Goal: Task Accomplishment & Management: Manage account settings

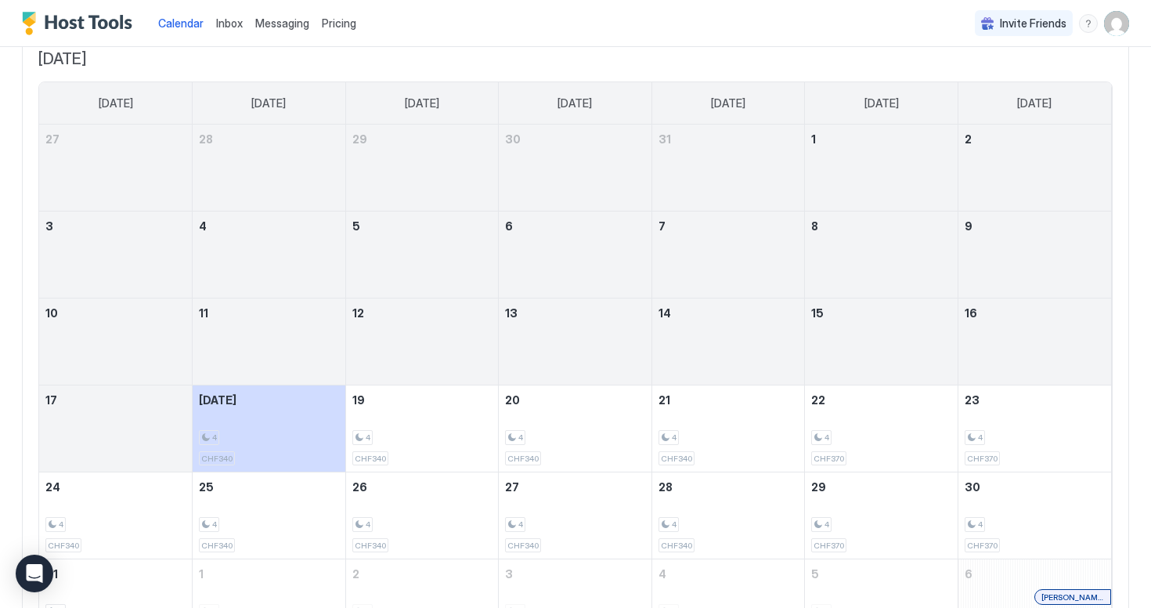
scroll to position [210, 0]
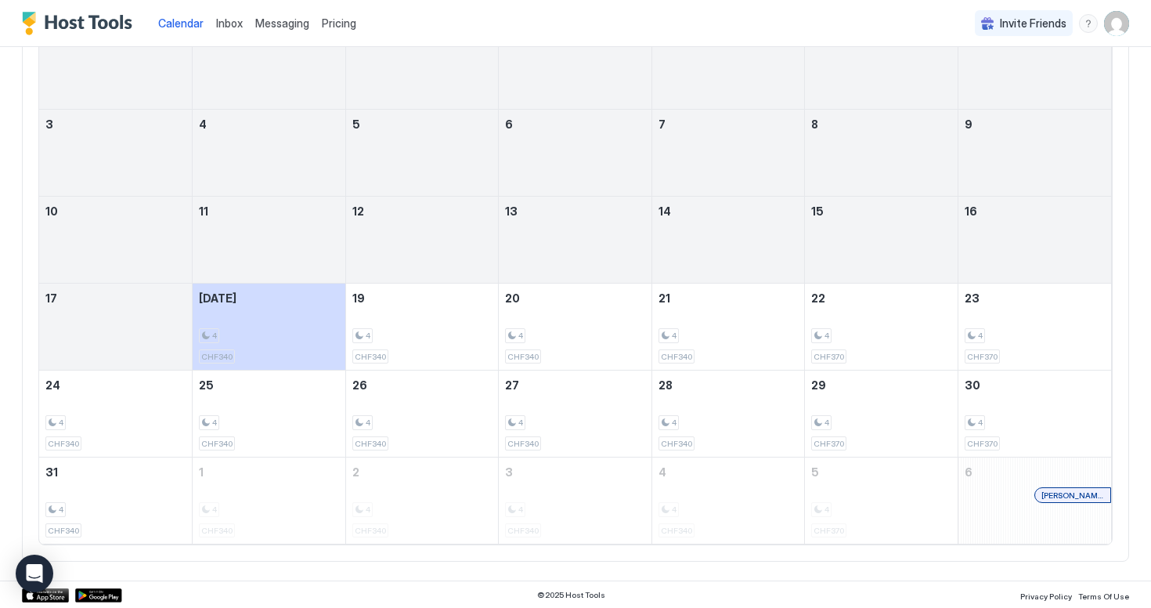
click at [327, 25] on span "Pricing" at bounding box center [339, 23] width 34 height 14
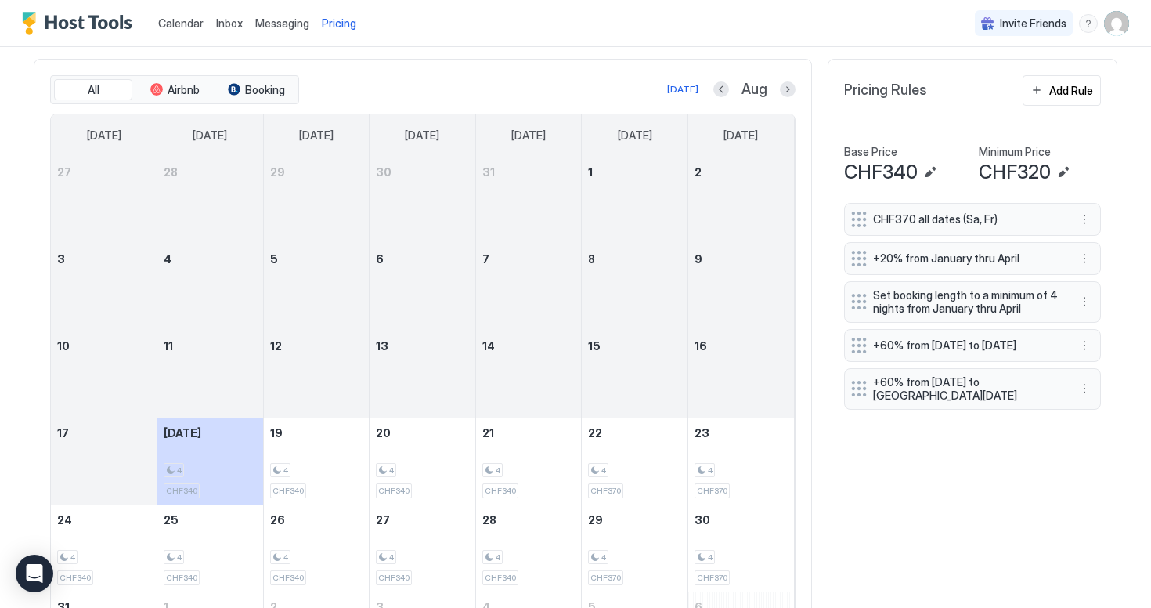
scroll to position [465, 0]
drag, startPoint x: 891, startPoint y: 173, endPoint x: 913, endPoint y: 173, distance: 22.7
click at [913, 173] on span "CHF340" at bounding box center [881, 173] width 74 height 23
click at [912, 181] on span "CHF340" at bounding box center [881, 173] width 74 height 23
drag, startPoint x: 912, startPoint y: 174, endPoint x: 894, endPoint y: 174, distance: 18.8
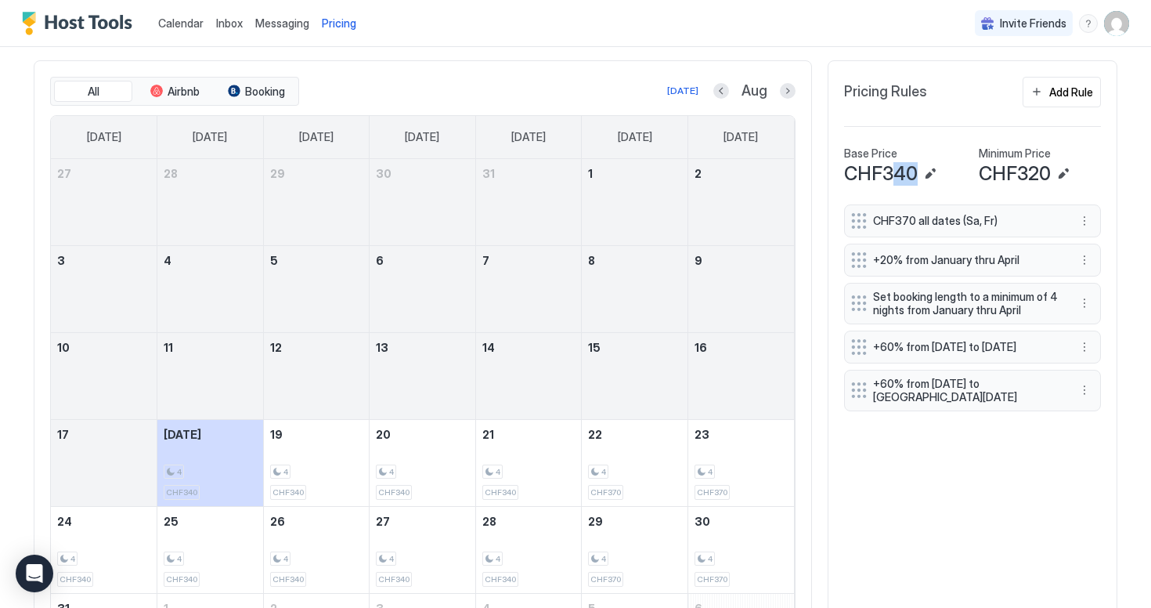
click at [894, 174] on span "CHF340" at bounding box center [881, 173] width 74 height 23
click at [927, 170] on button "Edit" at bounding box center [930, 173] width 19 height 19
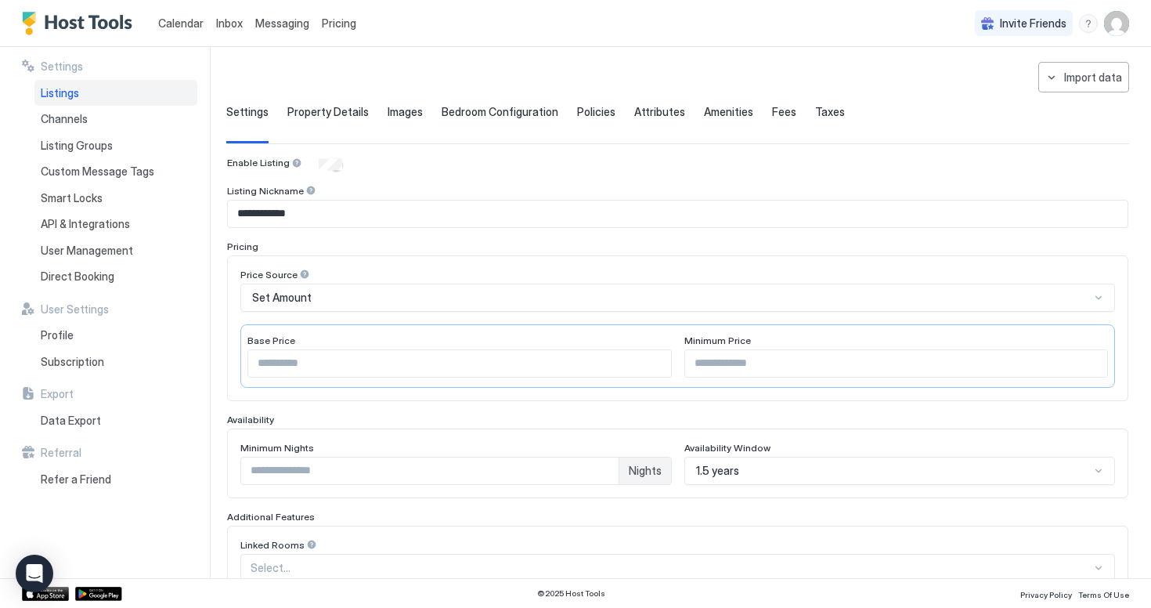
scroll to position [150, 0]
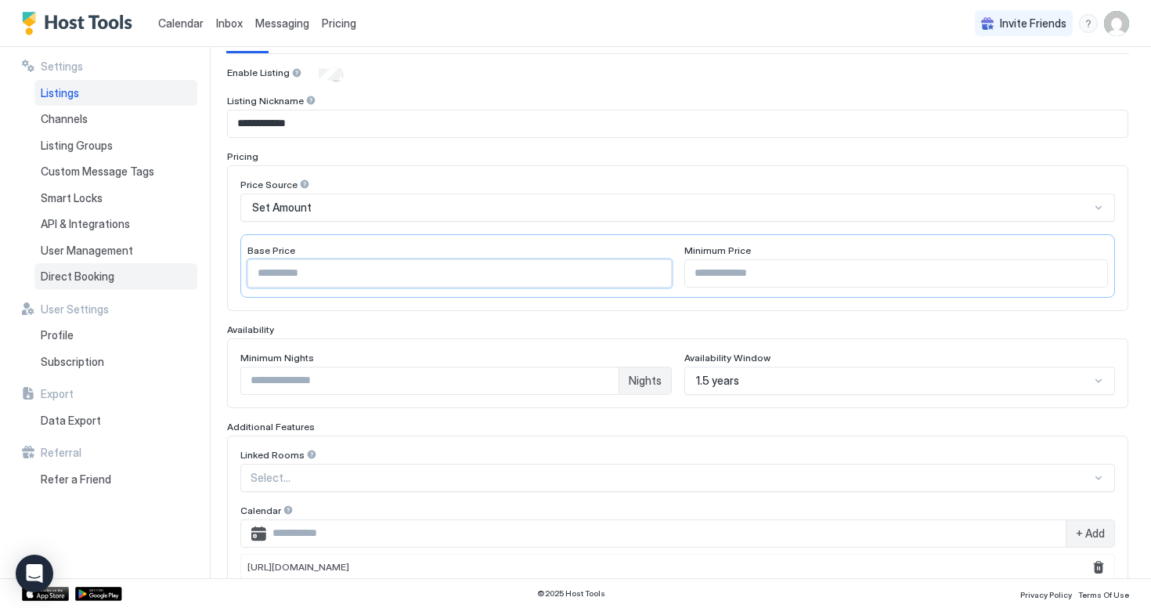
drag, startPoint x: 372, startPoint y: 280, endPoint x: 192, endPoint y: 271, distance: 180.4
click at [192, 271] on div "**********" at bounding box center [575, 312] width 1151 height 531
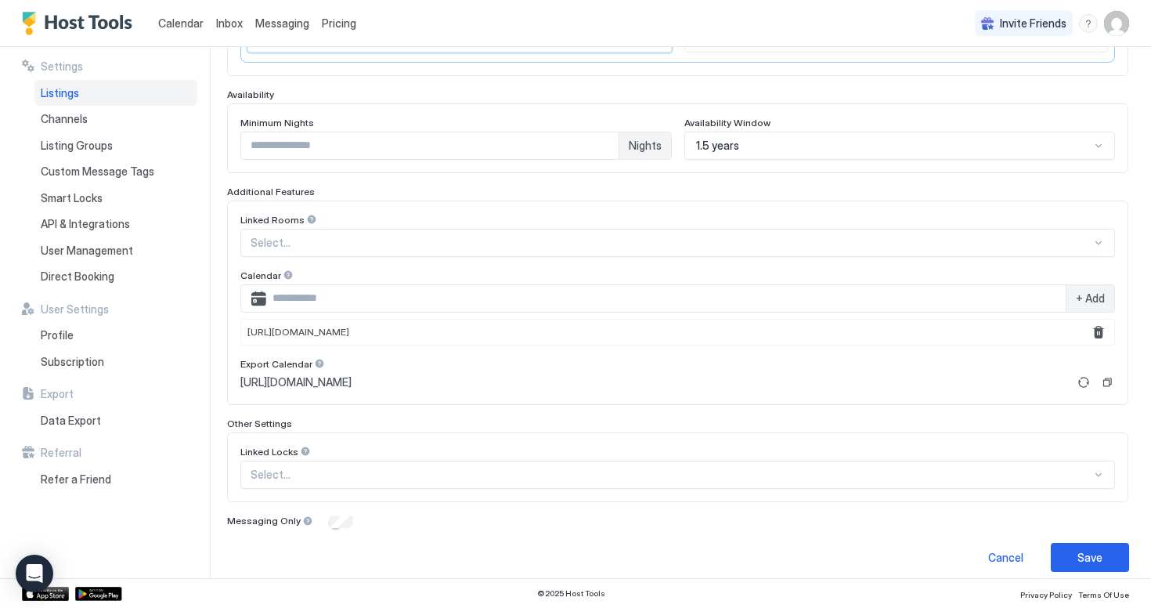
scroll to position [396, 0]
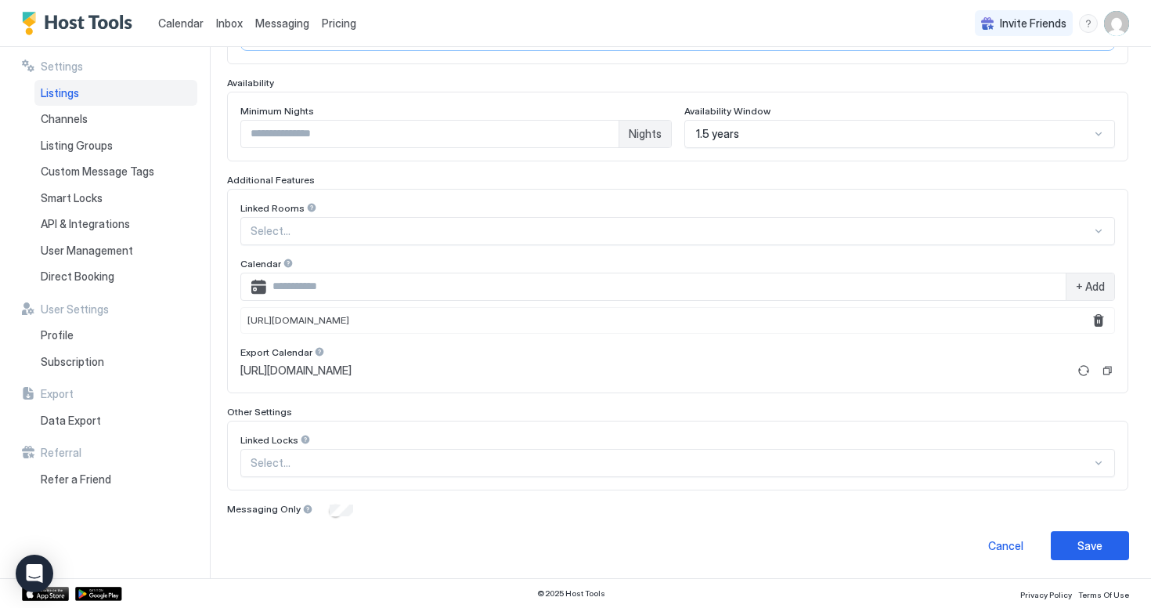
type input "***"
click at [974, 541] on button "Cancel" at bounding box center [1006, 545] width 78 height 29
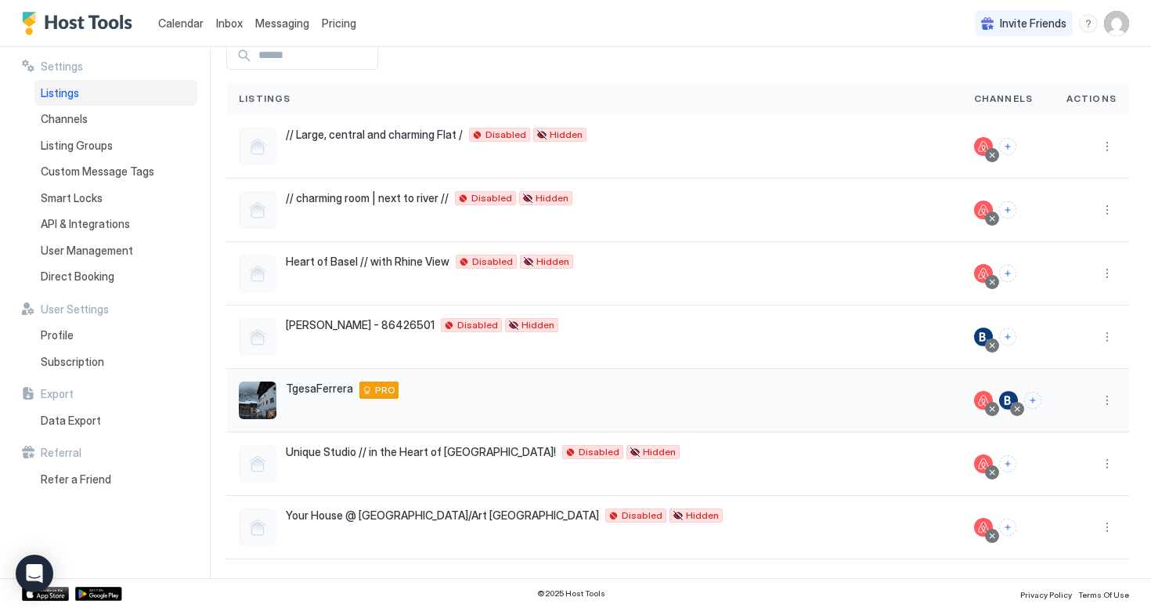
click at [780, 388] on div "TgesaFerrera Hauptstrasse 22 Schmitten 7493 ch PRO" at bounding box center [594, 400] width 710 height 38
click at [1111, 396] on button "More options" at bounding box center [1107, 400] width 19 height 19
click at [1073, 451] on div "Pricing" at bounding box center [1067, 447] width 107 height 25
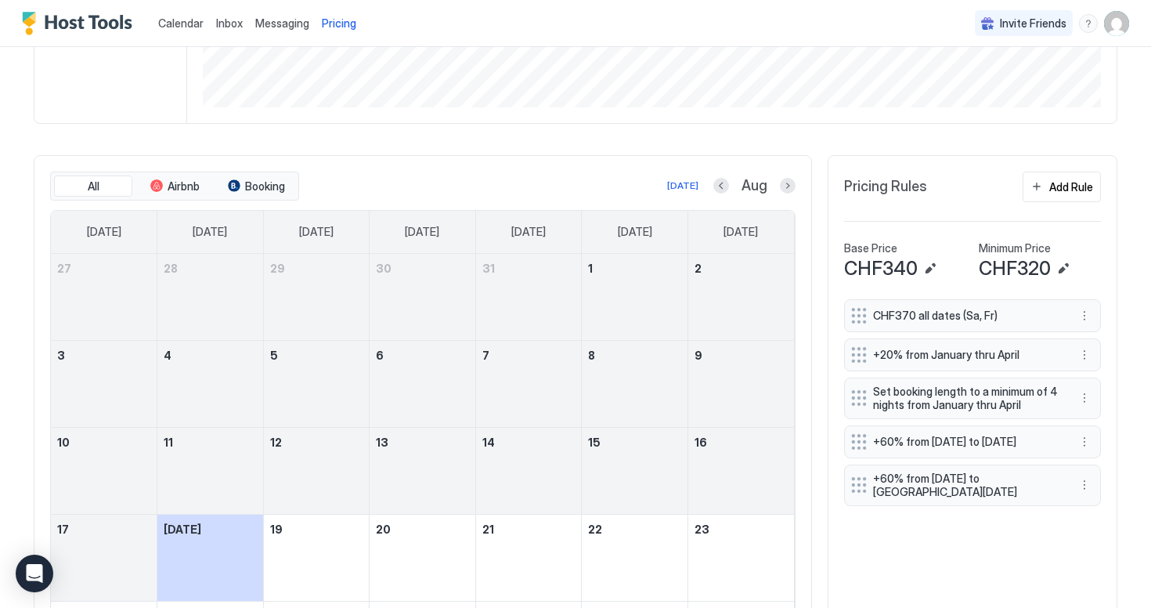
scroll to position [495, 0]
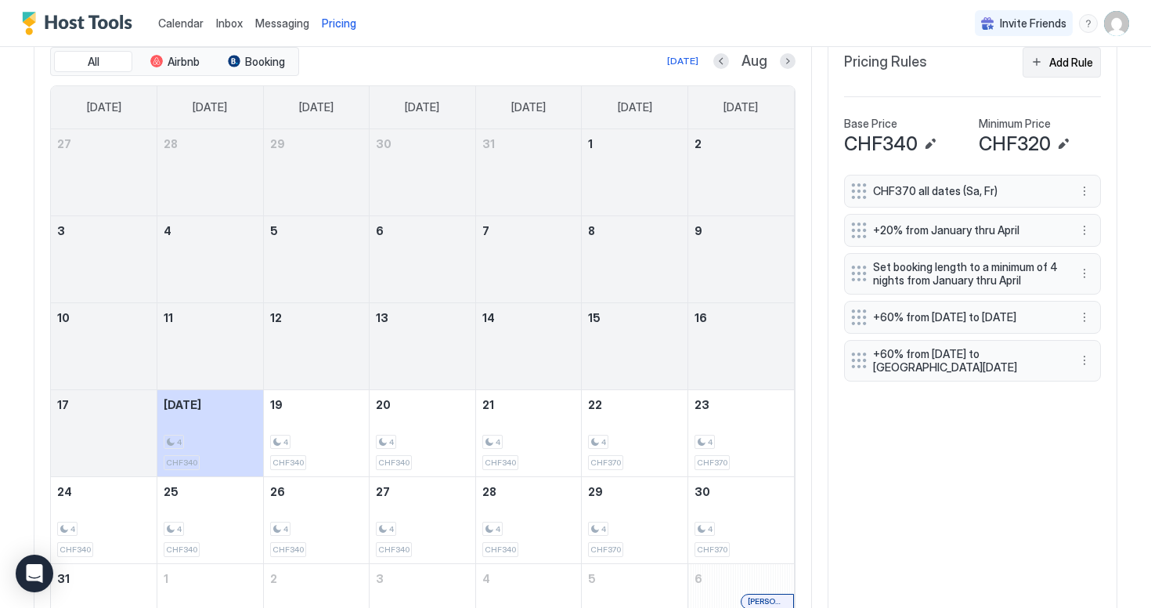
click at [1062, 67] on div "Add Rule" at bounding box center [1072, 62] width 44 height 16
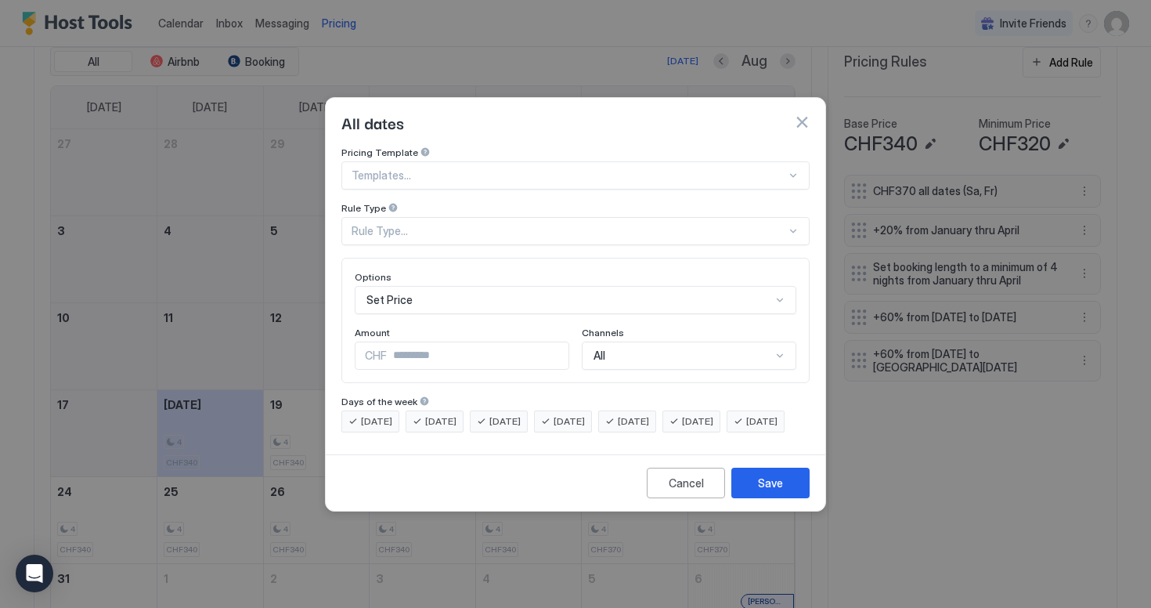
click at [464, 223] on div "Rule Type..." at bounding box center [575, 231] width 468 height 28
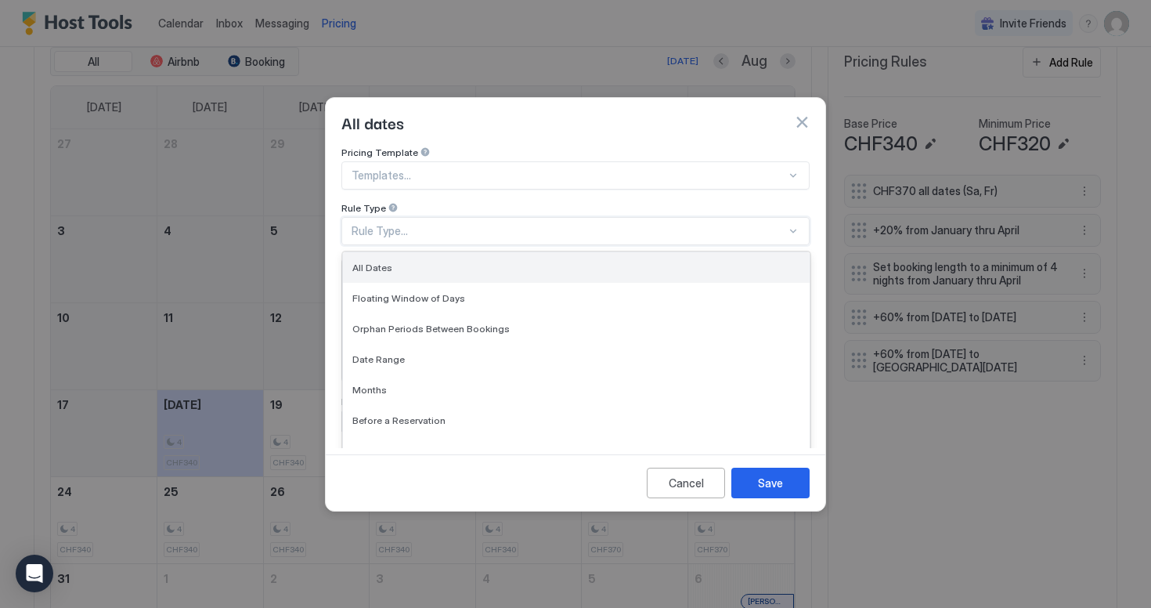
click at [450, 262] on div "All Dates" at bounding box center [576, 268] width 448 height 12
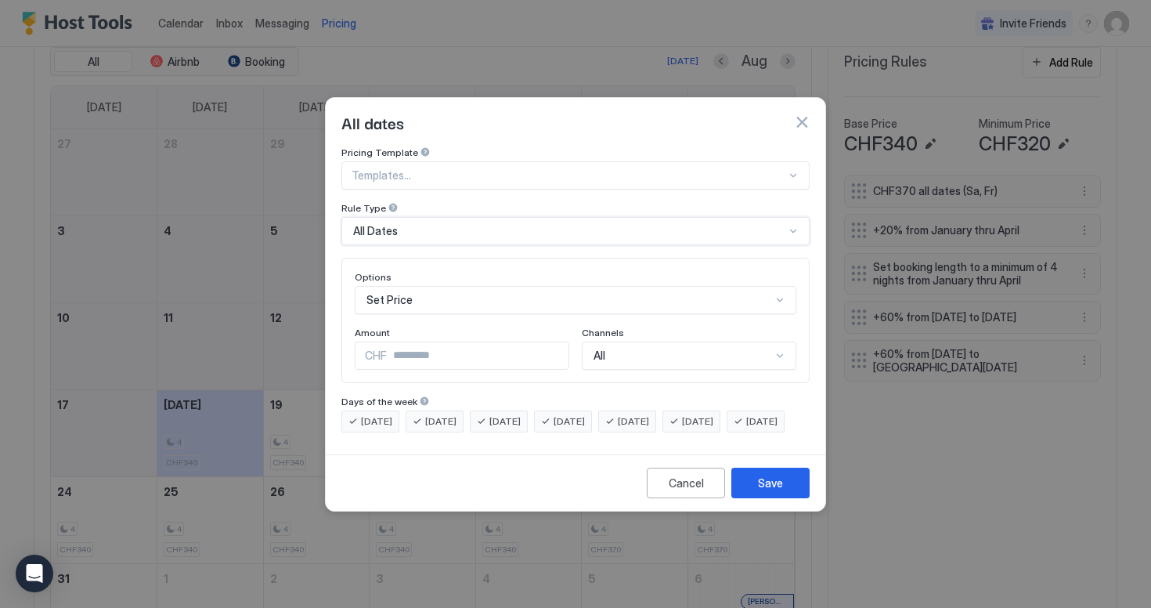
click at [438, 287] on div "Set Price" at bounding box center [576, 300] width 442 height 28
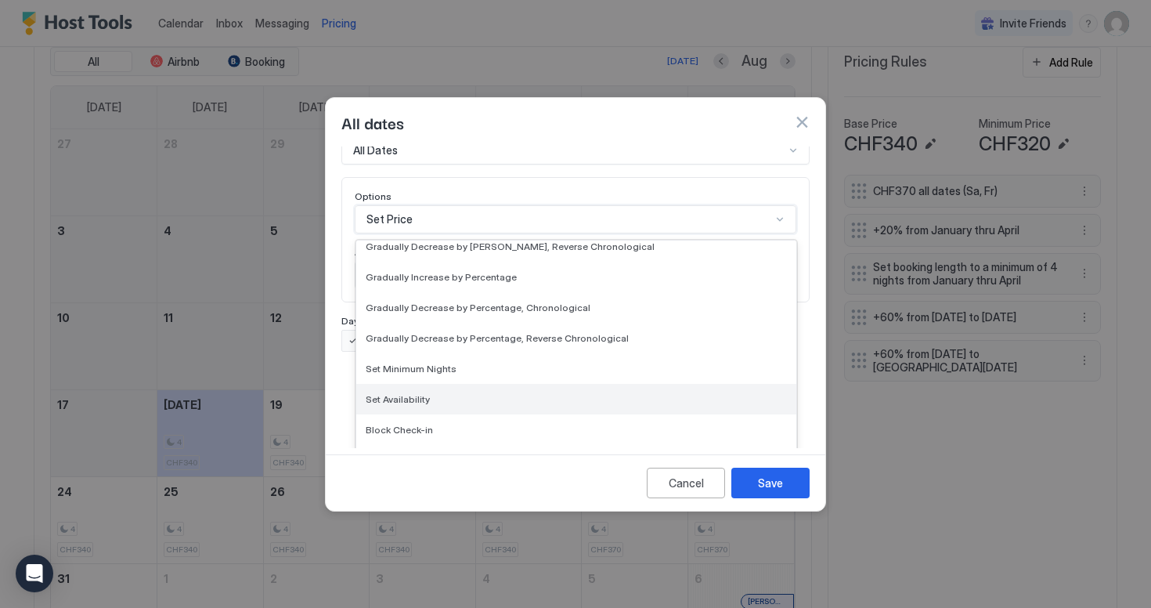
scroll to position [0, 0]
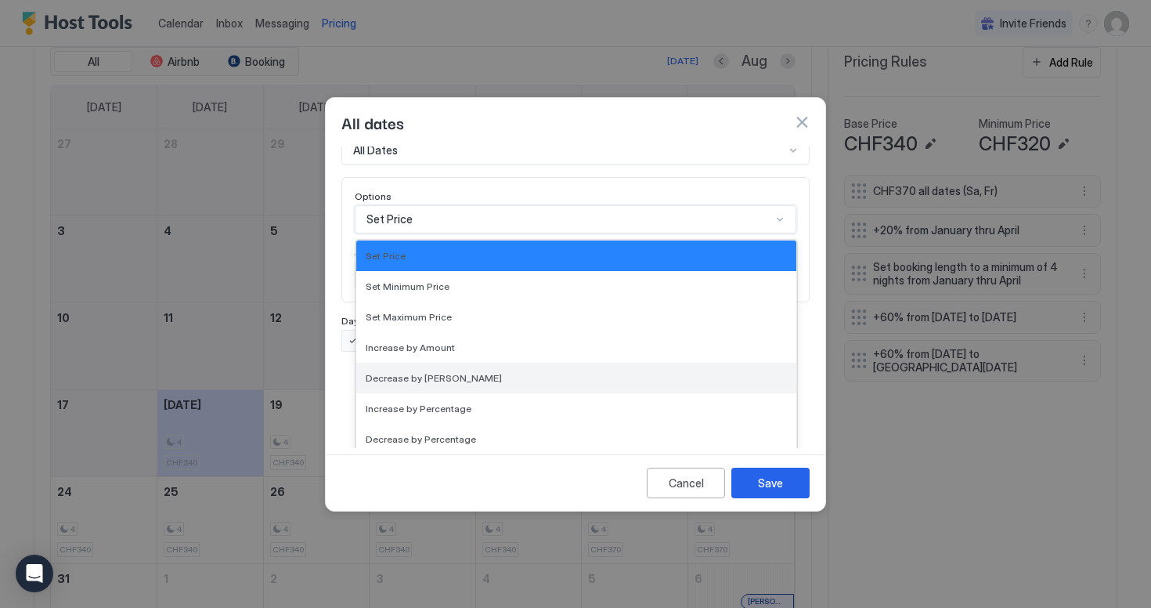
click at [440, 372] on span "Decrease by [PERSON_NAME]" at bounding box center [434, 378] width 136 height 12
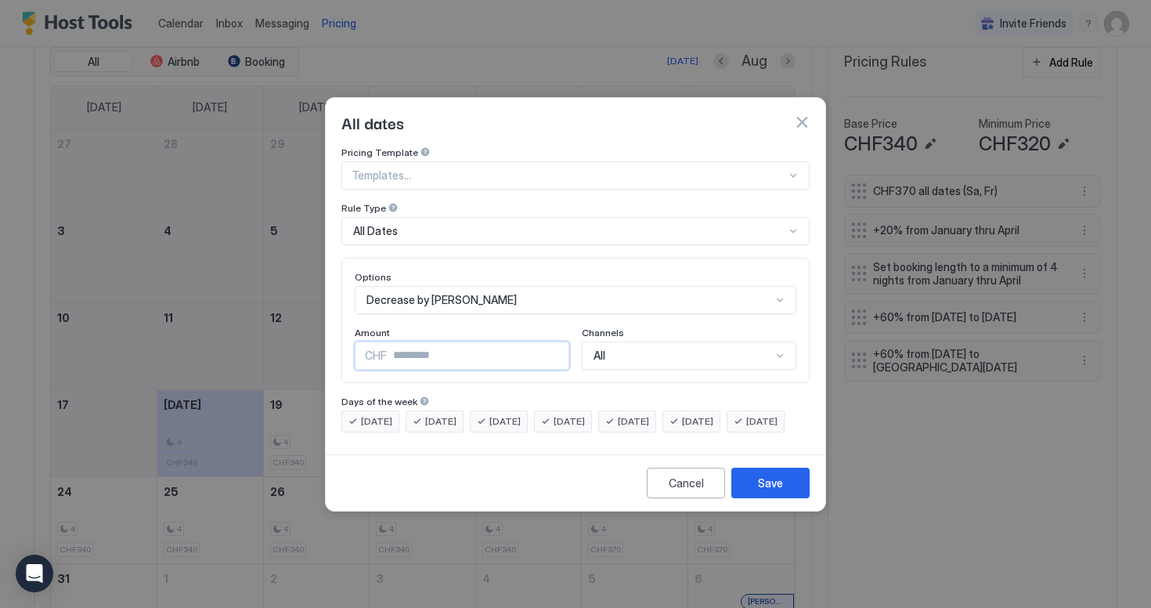
click at [363, 341] on div "CHF *" at bounding box center [462, 355] width 215 height 28
click at [511, 306] on div "Options Decrease by Amount Amount CHF * Channels All" at bounding box center [576, 320] width 442 height 99
click at [518, 288] on div "Decrease by [PERSON_NAME]" at bounding box center [576, 300] width 442 height 28
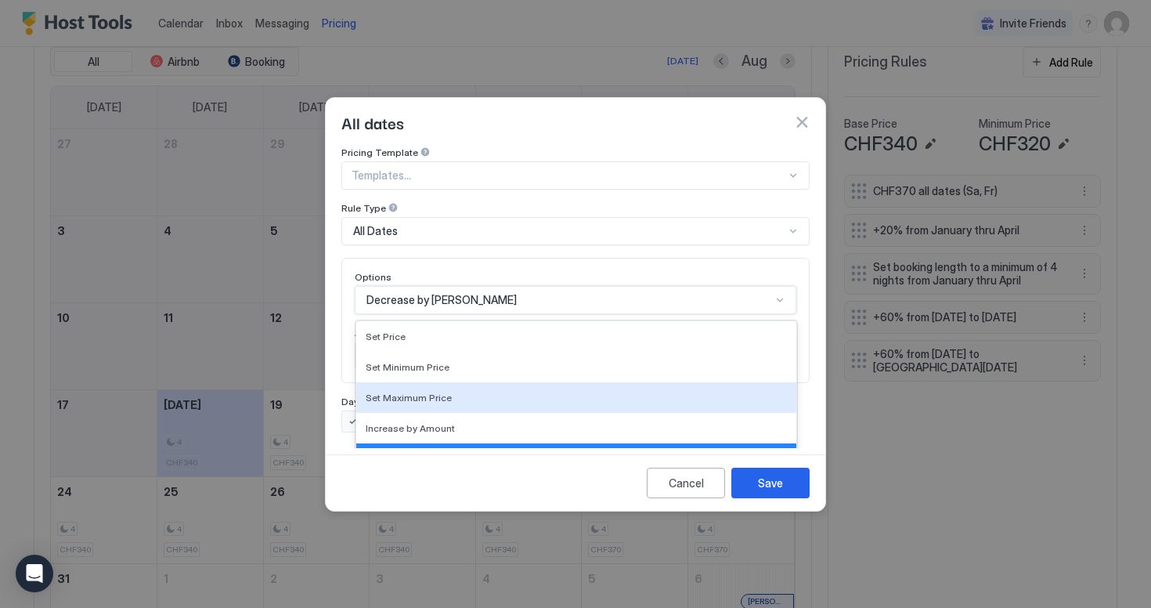
scroll to position [81, 0]
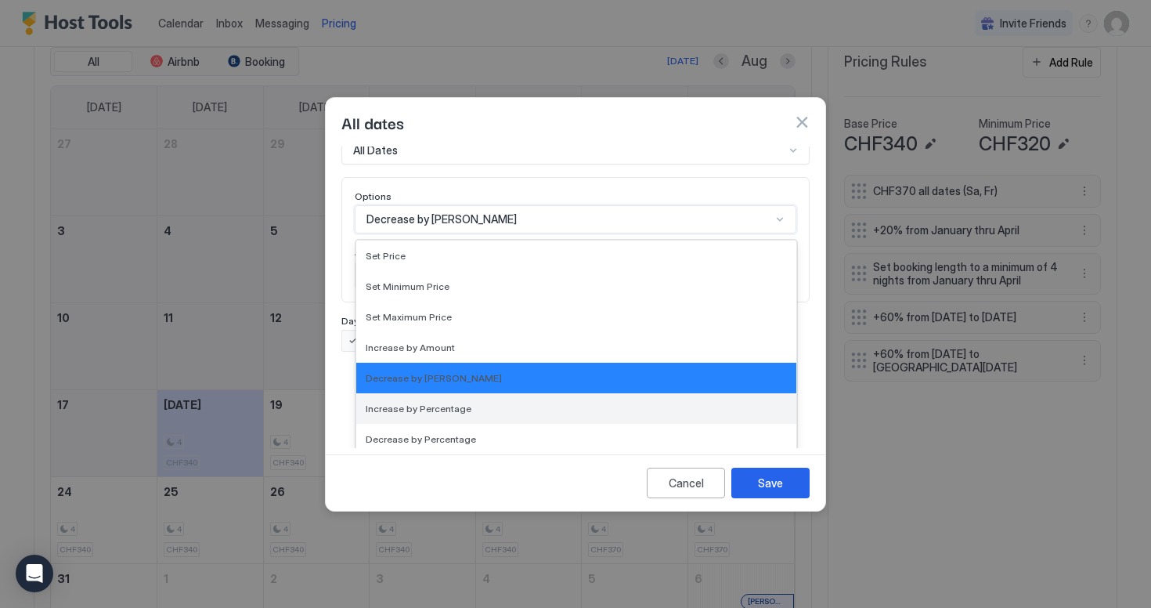
click at [488, 403] on div "Increase by Percentage" at bounding box center [576, 409] width 421 height 12
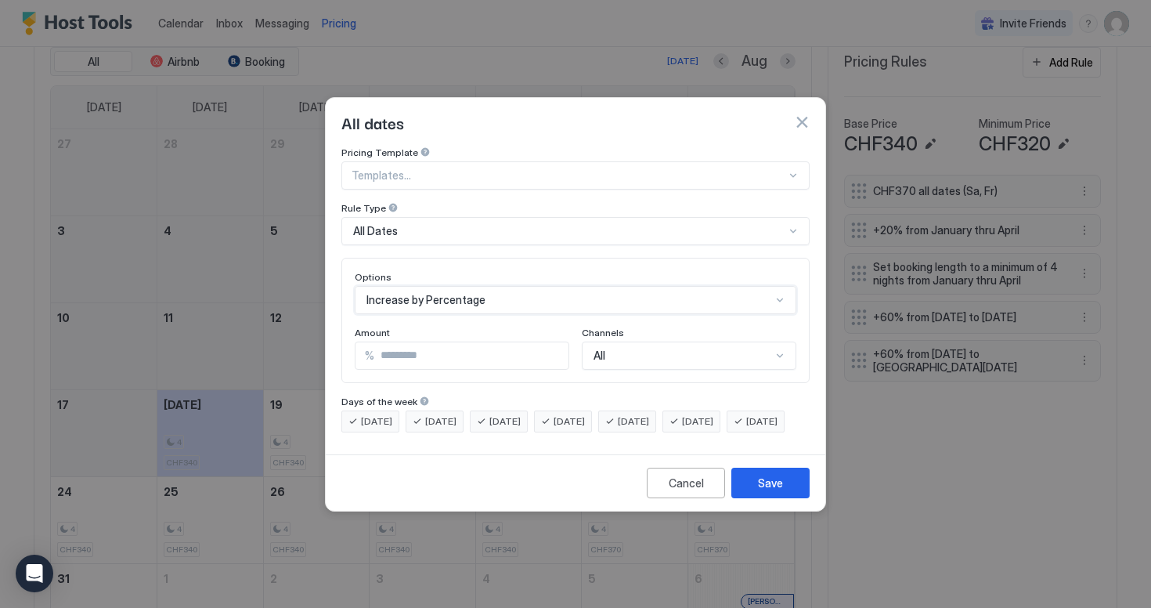
scroll to position [0, 0]
drag, startPoint x: 404, startPoint y: 334, endPoint x: 294, endPoint y: 325, distance: 110.8
click at [294, 325] on div "All dates Pricing Template Templates... Rule Type All Dates Options option Incr…" at bounding box center [575, 304] width 1151 height 608
click at [445, 367] on div "Options Increase by Percentage Amount % ** Channels All" at bounding box center [575, 320] width 468 height 125
drag, startPoint x: 458, startPoint y: 336, endPoint x: 345, endPoint y: 325, distance: 114.1
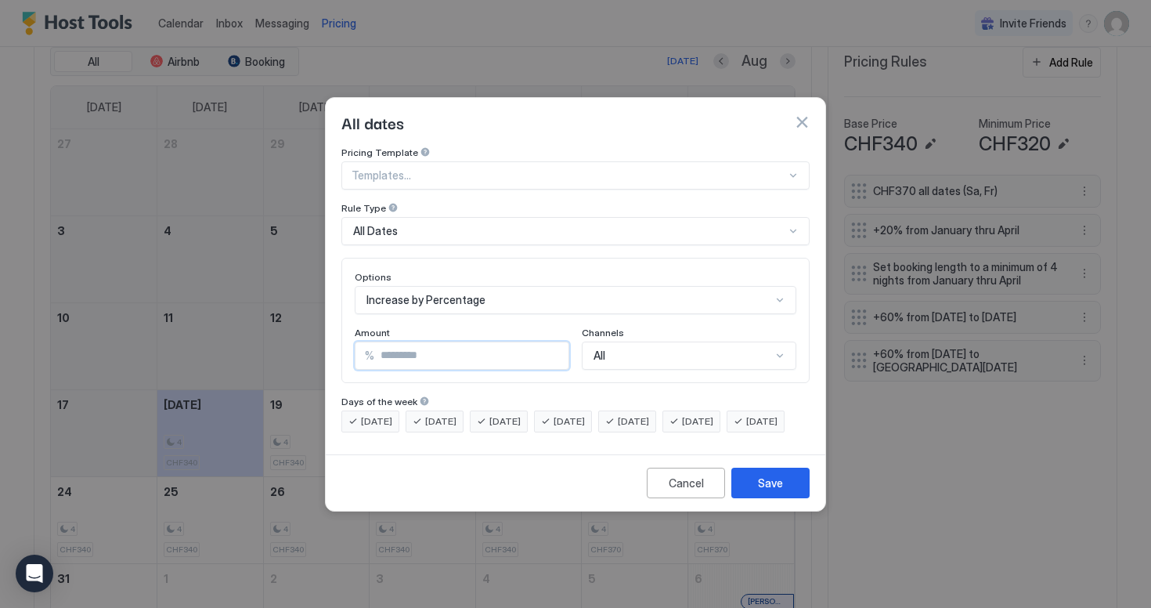
click at [345, 325] on div "Options Increase by Percentage Amount % ** Channels All" at bounding box center [575, 320] width 468 height 125
type input "**"
click at [493, 296] on div "Increase by Percentage" at bounding box center [576, 300] width 442 height 28
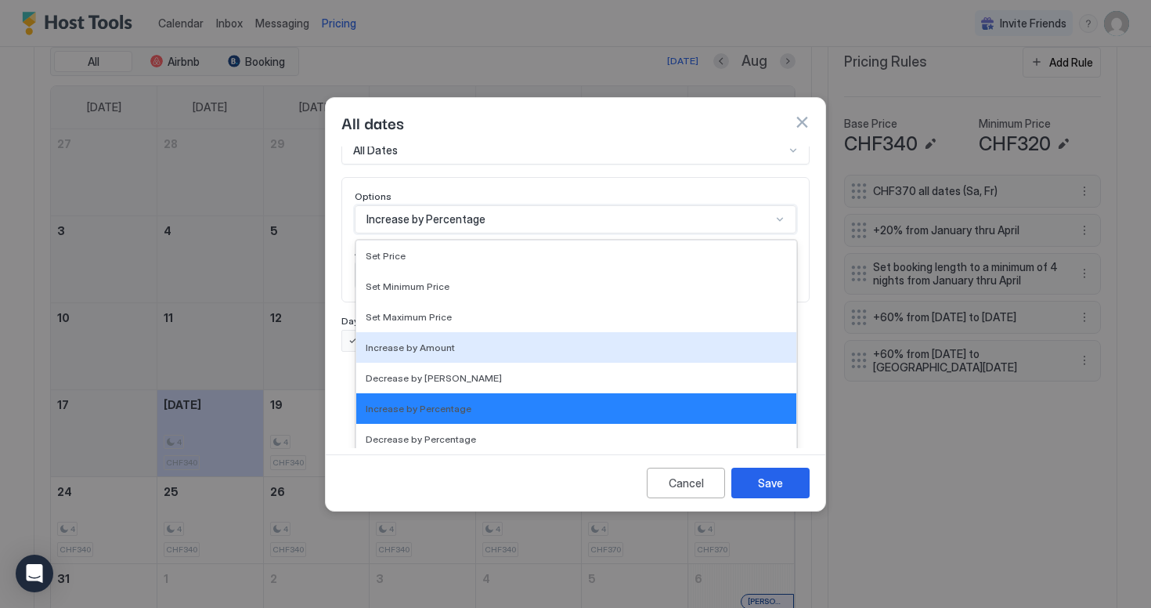
click at [320, 294] on div at bounding box center [575, 304] width 1151 height 608
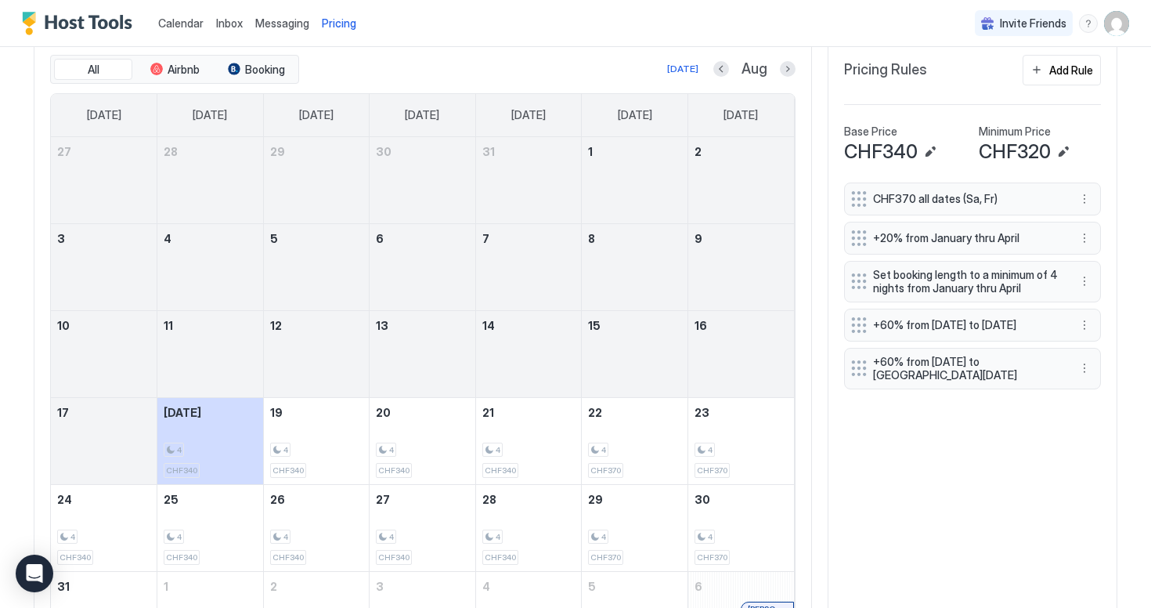
scroll to position [486, 0]
click at [925, 154] on button "Edit" at bounding box center [930, 152] width 19 height 19
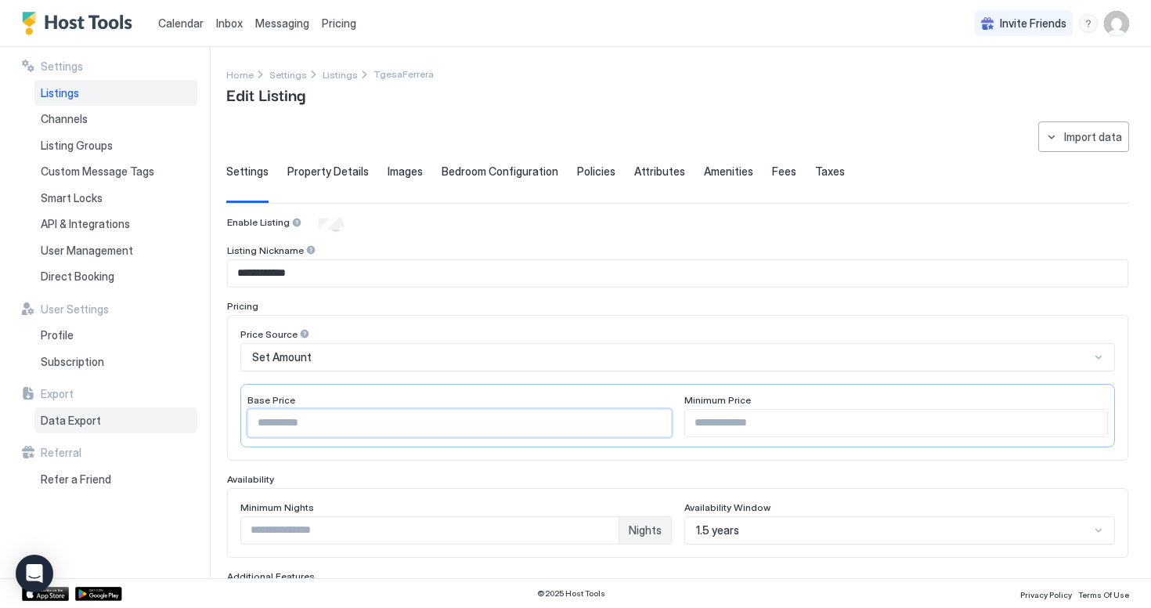
drag, startPoint x: 325, startPoint y: 427, endPoint x: 188, endPoint y: 423, distance: 137.1
click at [188, 423] on div "**********" at bounding box center [575, 312] width 1151 height 531
click at [527, 335] on div "Price Source" at bounding box center [677, 335] width 875 height 15
click at [317, 423] on input "***" at bounding box center [459, 423] width 423 height 27
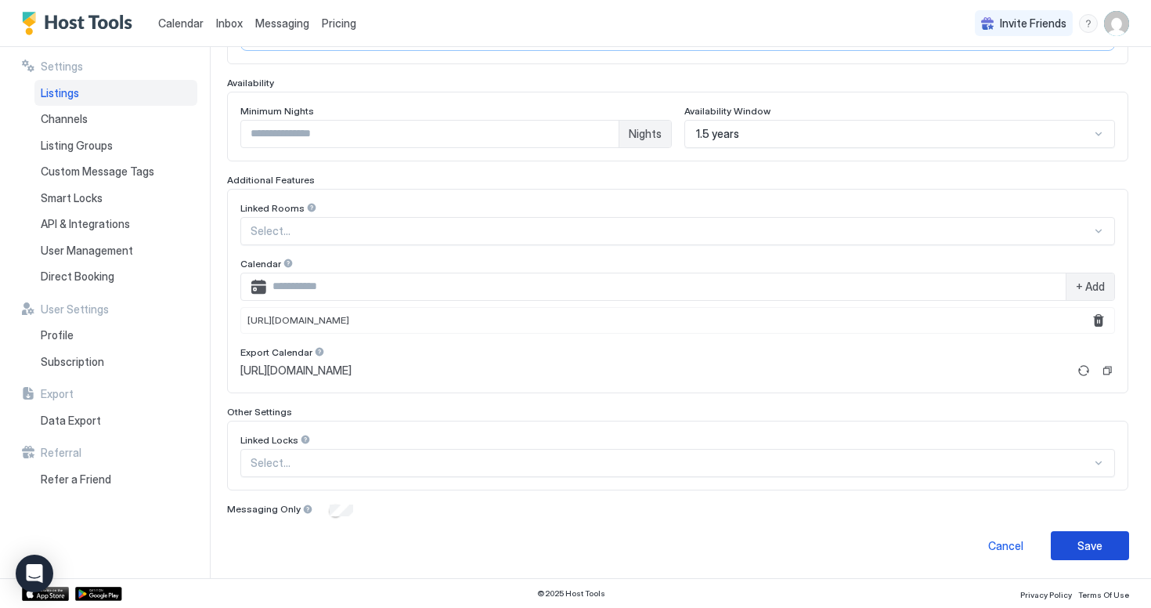
click at [1083, 541] on div "Save" at bounding box center [1090, 545] width 25 height 16
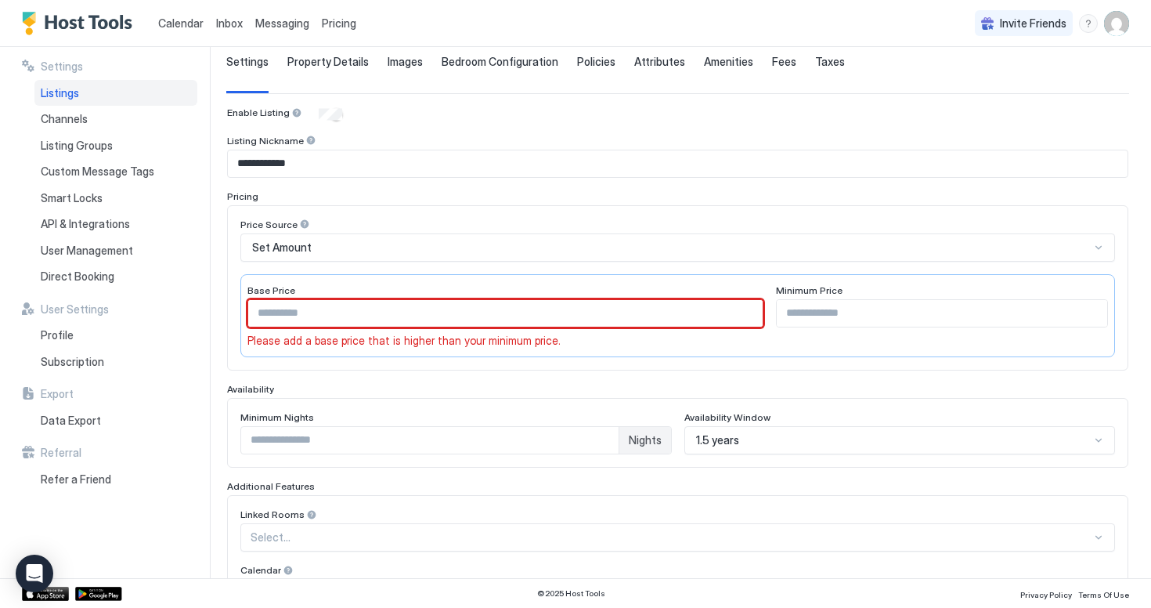
type input "***"
click at [851, 316] on input "***" at bounding box center [942, 313] width 331 height 27
type input "*"
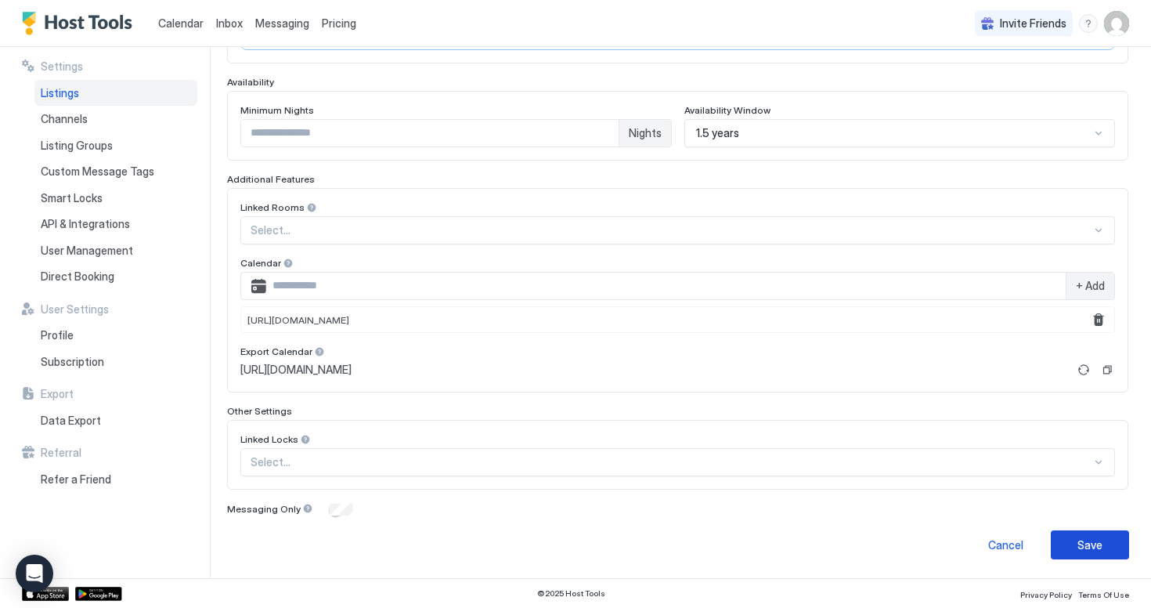
type input "***"
click at [1084, 540] on div "Save" at bounding box center [1090, 545] width 25 height 16
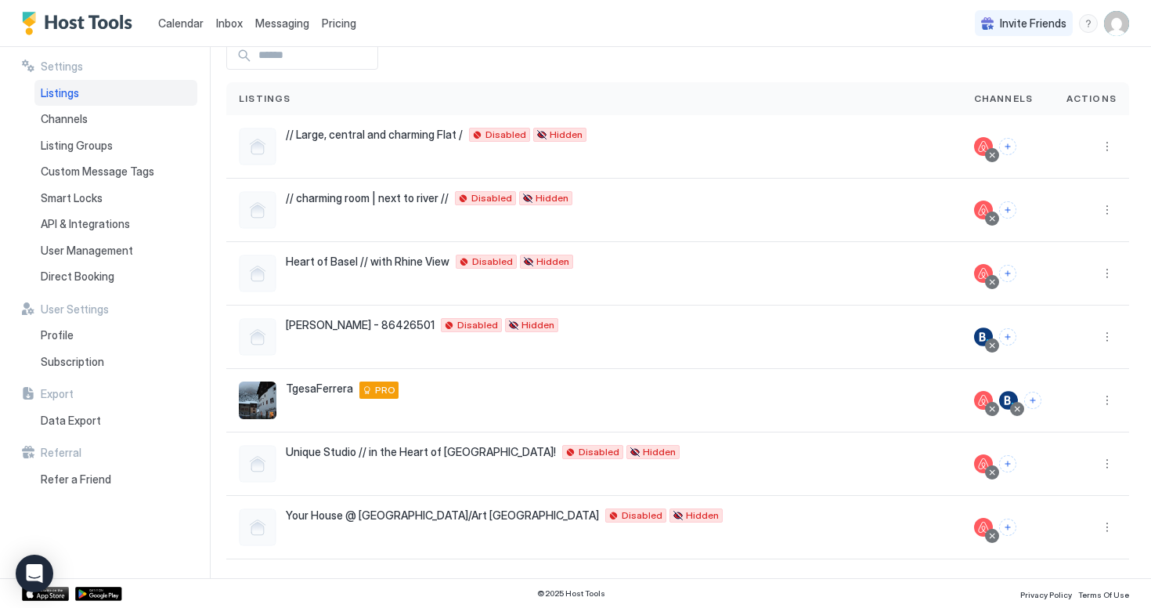
scroll to position [80, 0]
click at [1106, 404] on button "More options" at bounding box center [1107, 400] width 19 height 19
click at [1067, 447] on div "Pricing" at bounding box center [1067, 447] width 107 height 25
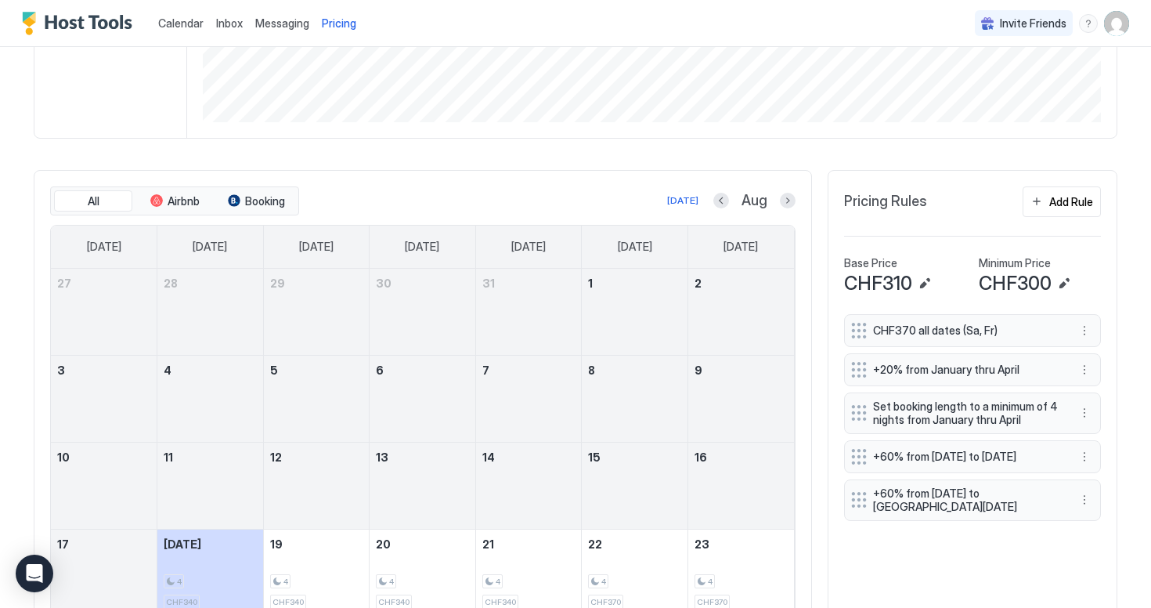
scroll to position [357, 0]
click at [1084, 331] on button "More options" at bounding box center [1084, 329] width 19 height 19
click at [1110, 354] on span "Edit" at bounding box center [1108, 351] width 17 height 12
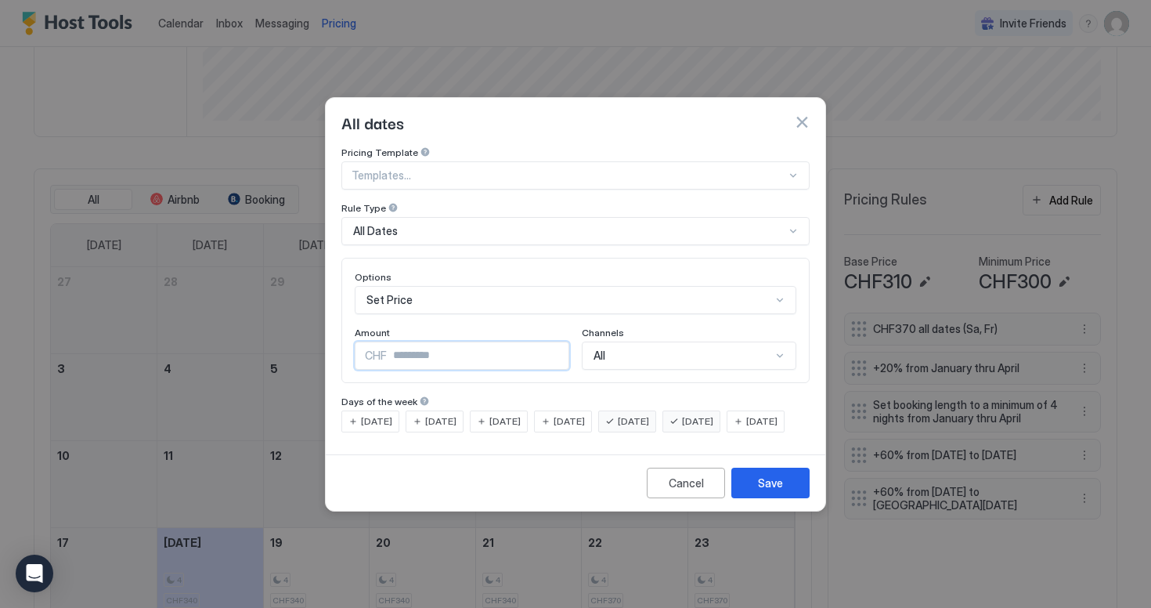
click at [419, 351] on input "***" at bounding box center [478, 355] width 182 height 27
type input "***"
click at [771, 490] on div "Save" at bounding box center [770, 483] width 25 height 16
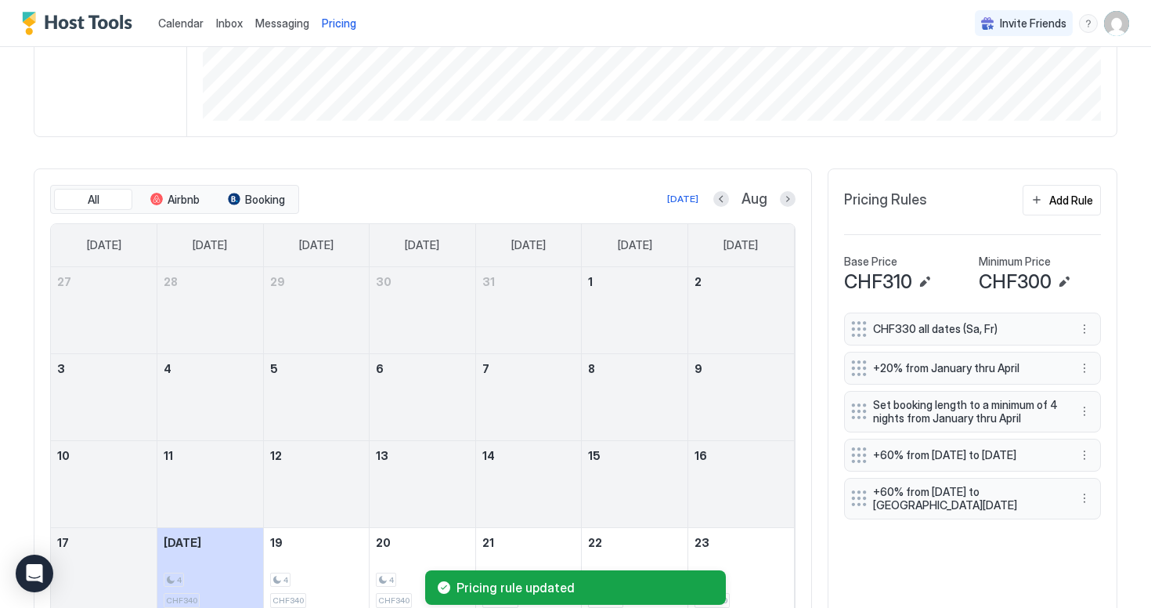
click at [1076, 326] on button "More options" at bounding box center [1084, 329] width 19 height 19
click at [1093, 348] on div "Edit" at bounding box center [1099, 351] width 34 height 12
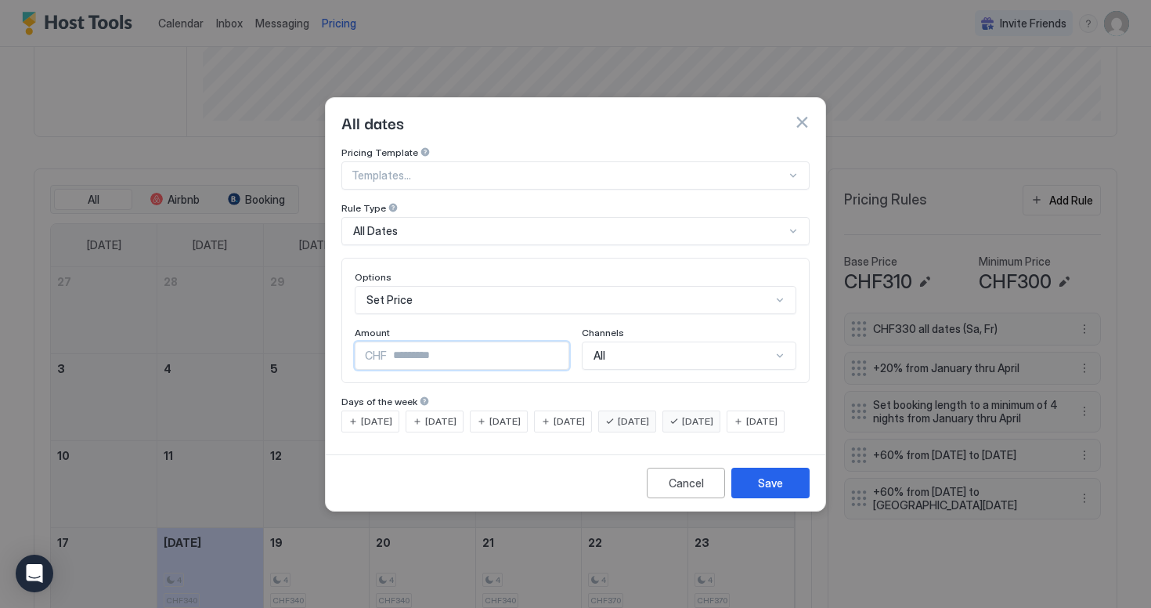
click at [462, 342] on input "***" at bounding box center [478, 355] width 182 height 27
type input "***"
click at [749, 495] on button "Save" at bounding box center [771, 483] width 78 height 31
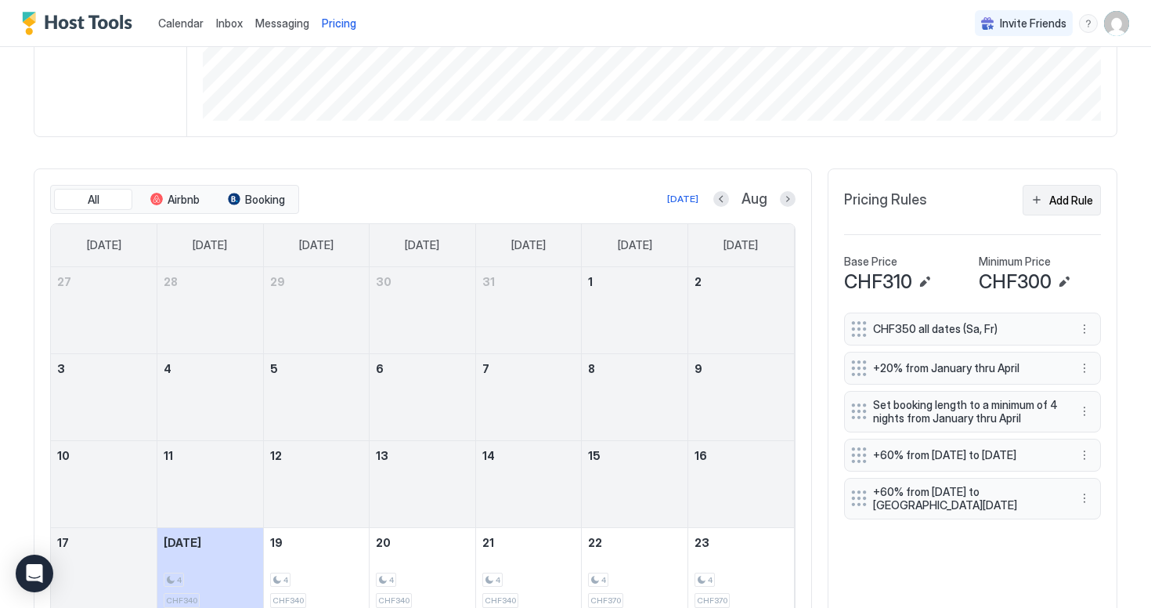
click at [1092, 204] on div "Add Rule" at bounding box center [1072, 200] width 44 height 16
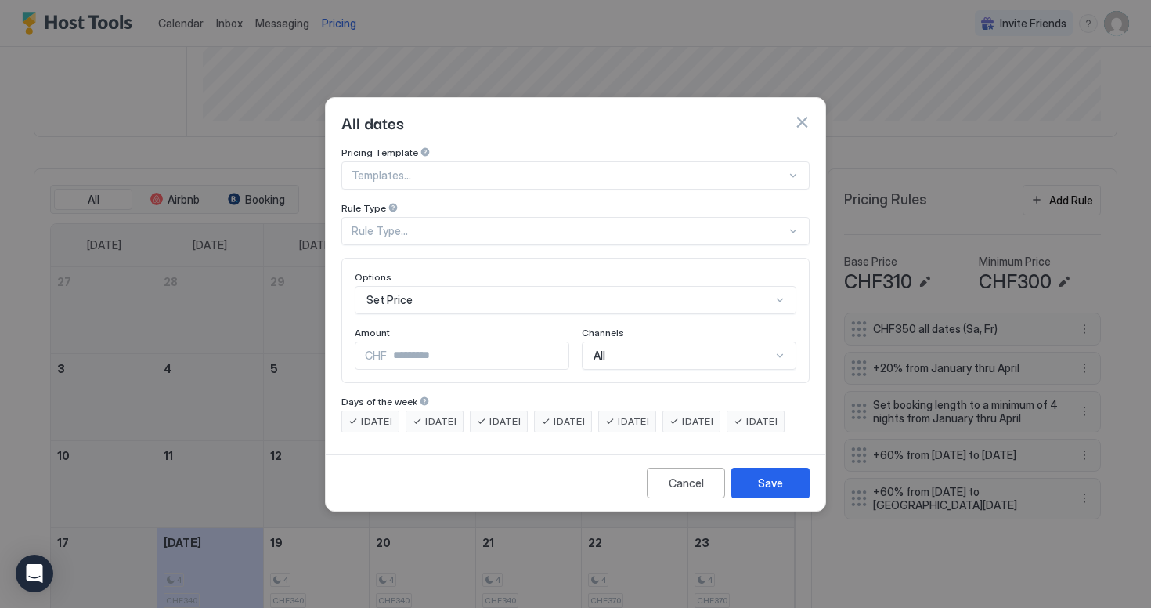
click at [471, 224] on div "Rule Type..." at bounding box center [569, 231] width 435 height 14
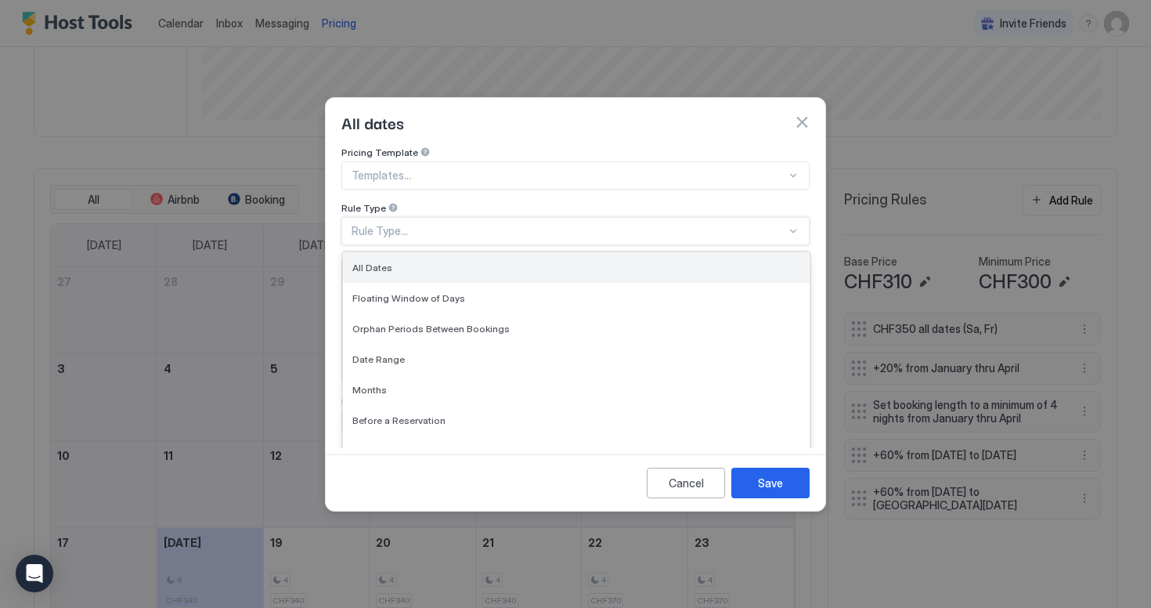
click at [474, 258] on div "All Dates" at bounding box center [576, 267] width 467 height 31
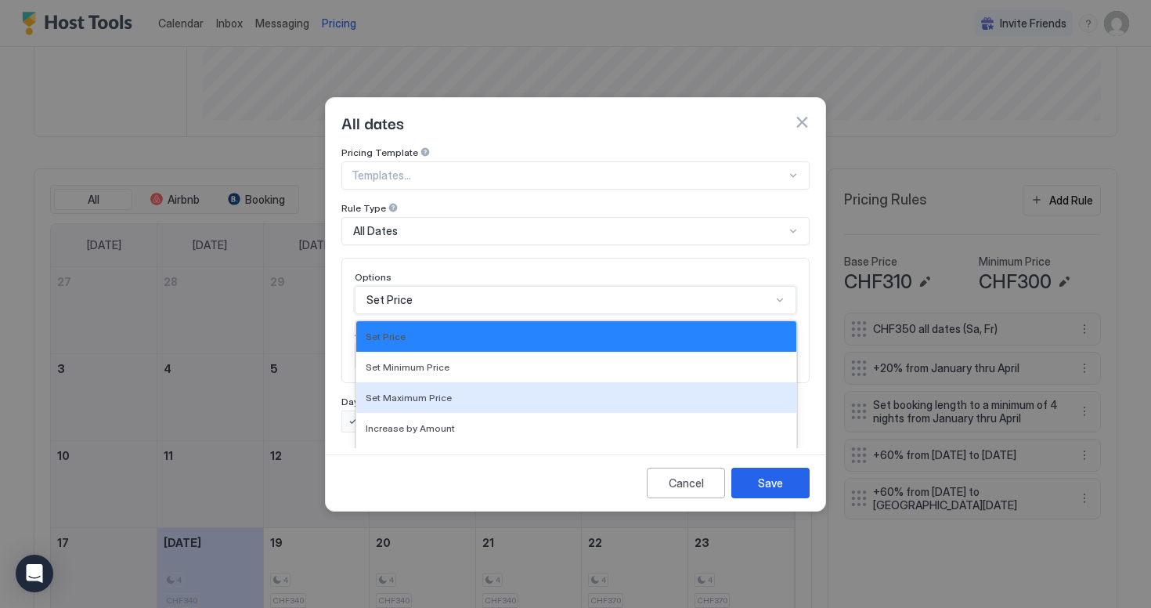
click at [430, 290] on div "Set Maximum Price, 3 of 17. 17 results available. Use Up and Down to choose opt…" at bounding box center [576, 300] width 442 height 28
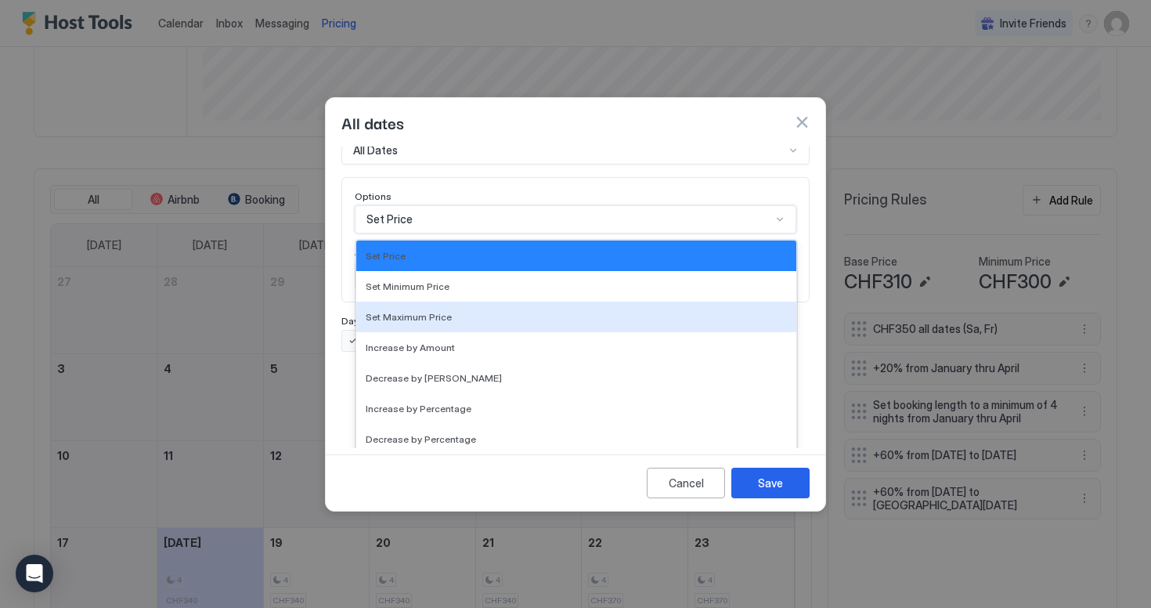
click at [345, 297] on div "Pricing Template Templates... Rule Type All Dates Options Set Maximum Price, 3 …" at bounding box center [575, 209] width 468 height 286
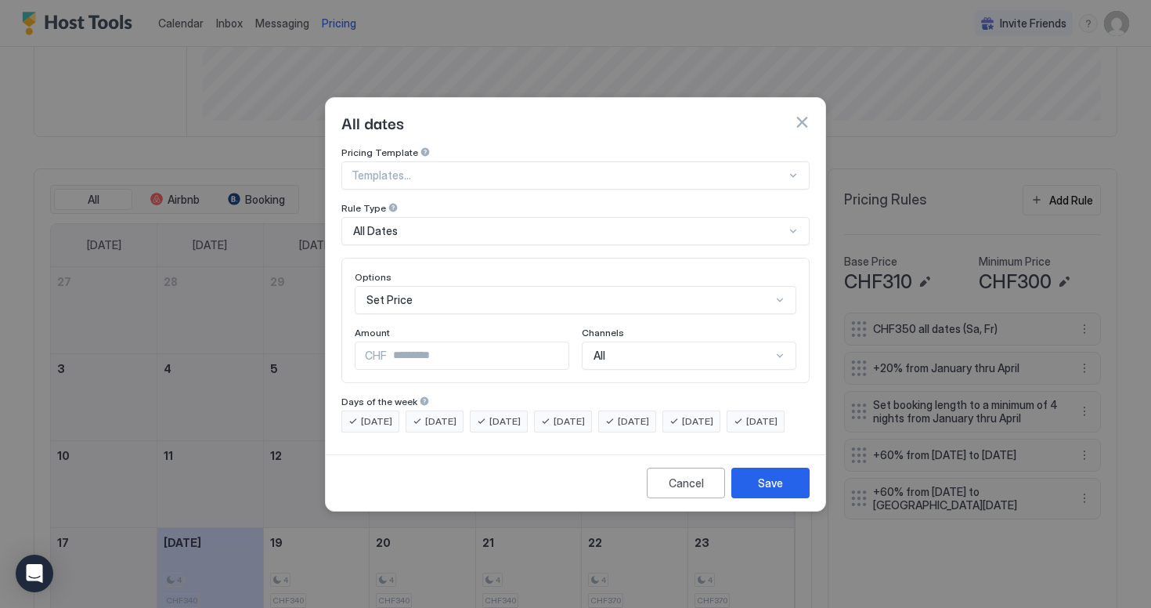
click at [421, 286] on div "Set Price" at bounding box center [576, 300] width 442 height 28
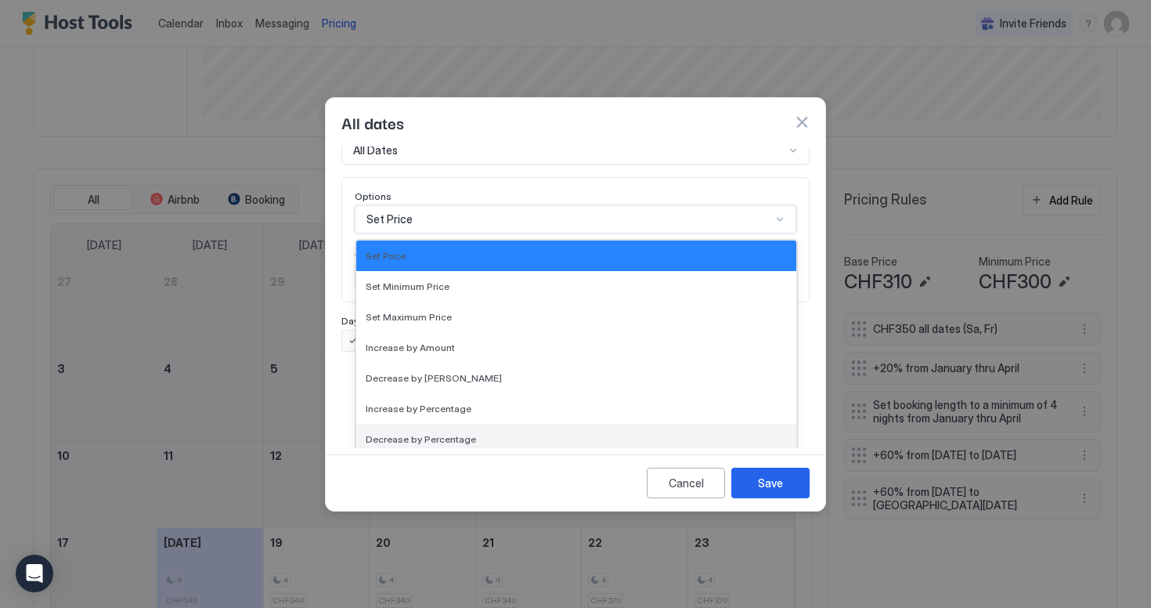
click at [444, 433] on span "Decrease by Percentage" at bounding box center [421, 439] width 110 height 12
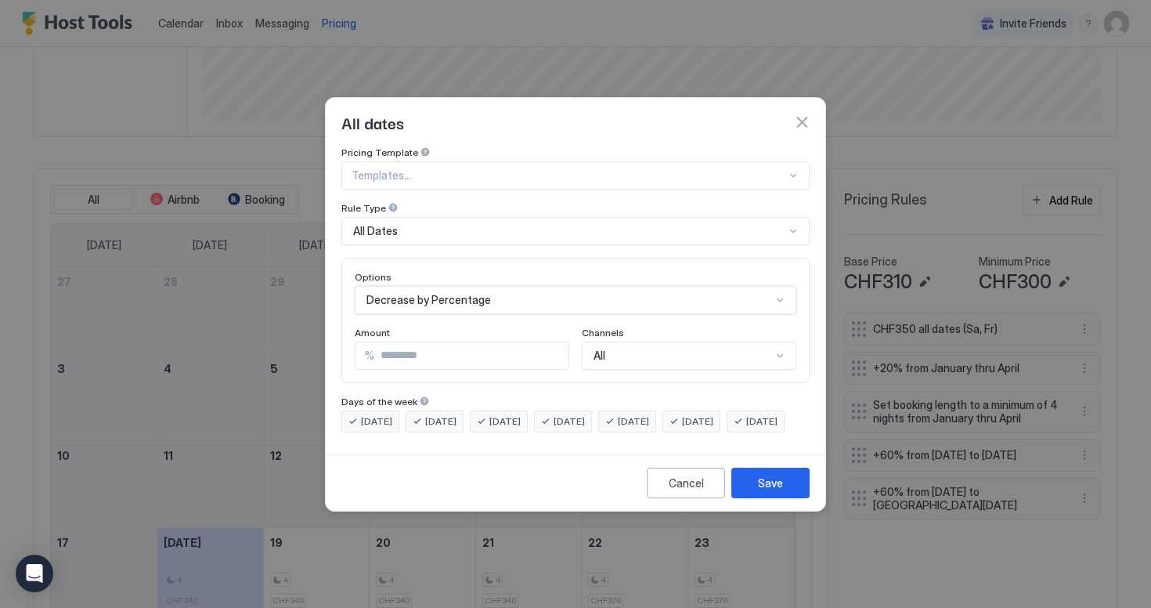
scroll to position [0, 0]
click at [425, 342] on input "*" at bounding box center [471, 355] width 194 height 27
type input "*"
type input "**"
click at [616, 378] on div "Pricing Template Templates... Rule Type All Dates Options Decrease by Percentag…" at bounding box center [575, 289] width 468 height 286
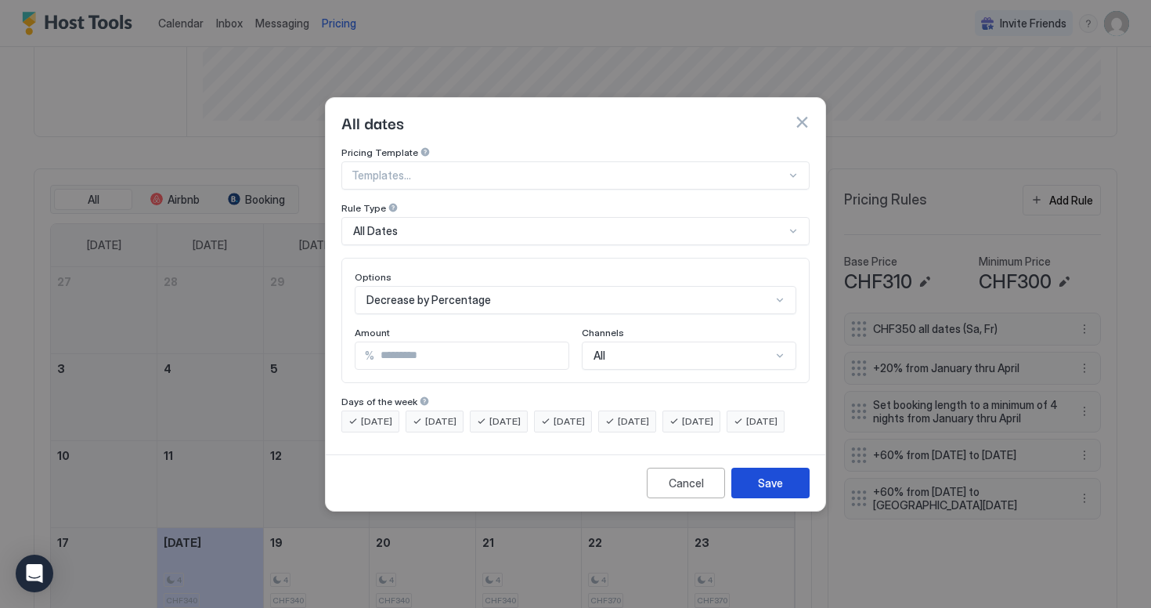
click at [754, 498] on button "Save" at bounding box center [771, 483] width 78 height 31
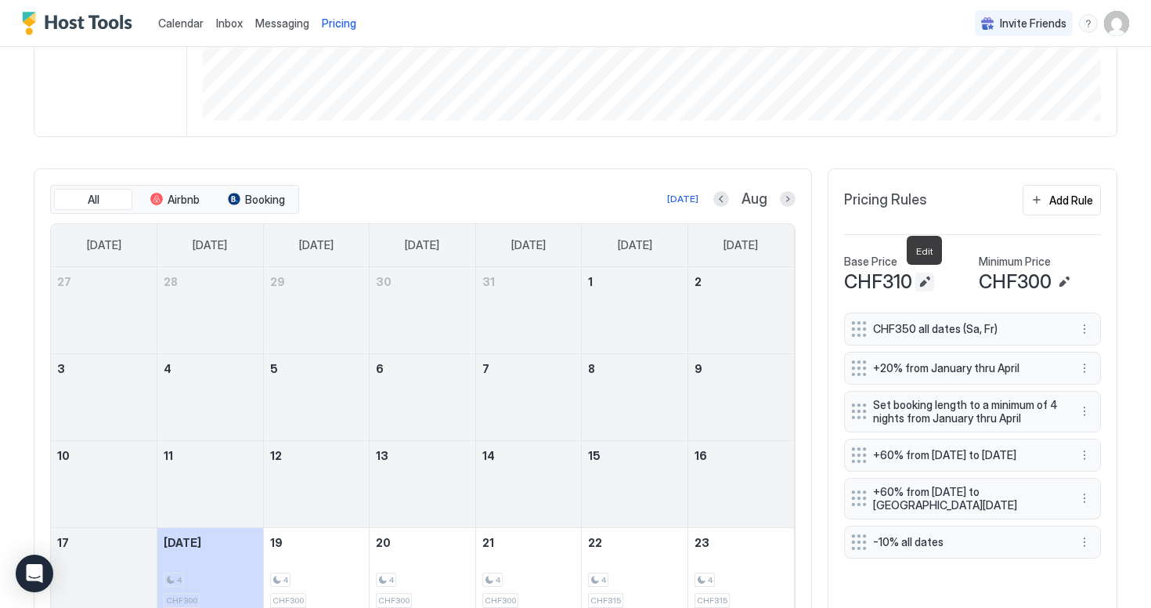
click at [923, 286] on button "Edit" at bounding box center [925, 282] width 19 height 19
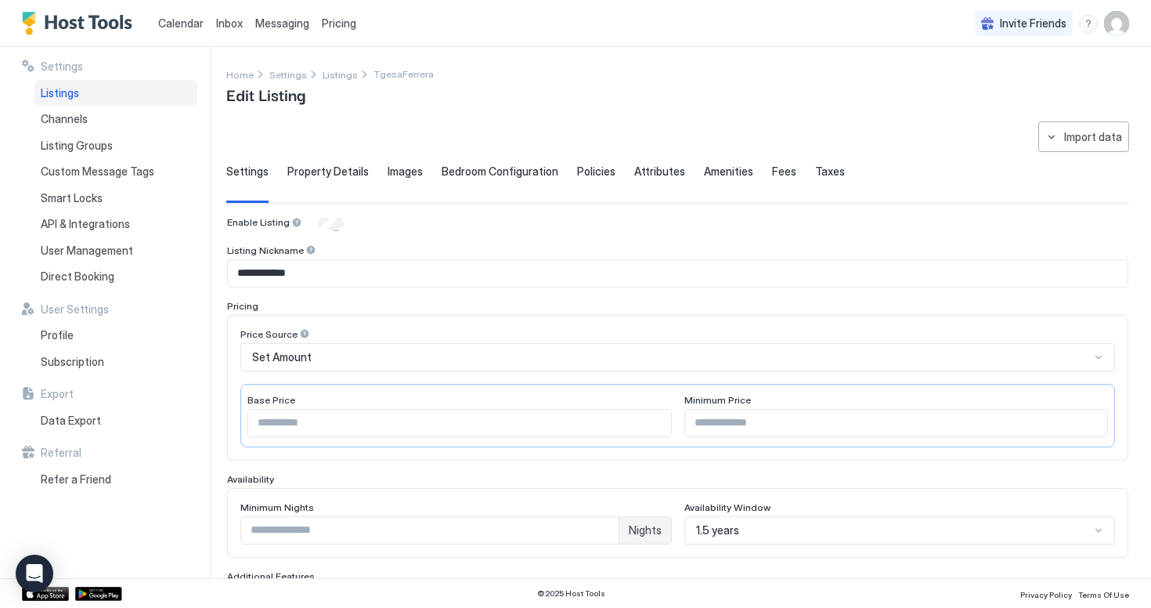
type input "***"
click at [724, 420] on input "***" at bounding box center [896, 423] width 423 height 27
click at [336, 438] on div "Base Price *** Minimum Price ***" at bounding box center [677, 415] width 875 height 63
click at [348, 424] on input "***" at bounding box center [459, 423] width 423 height 27
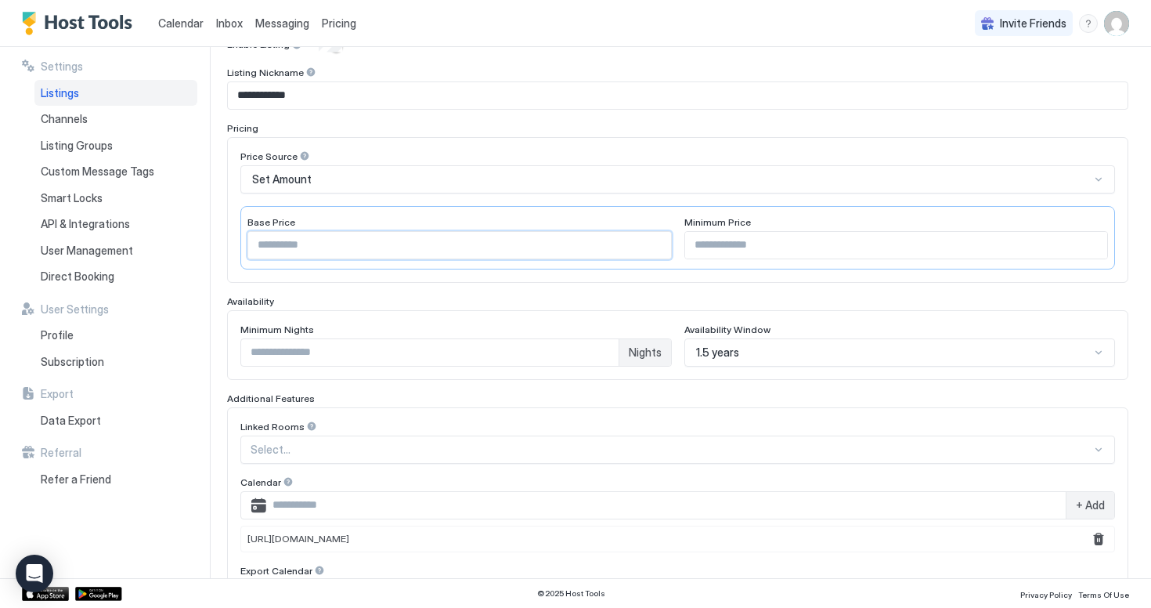
scroll to position [396, 0]
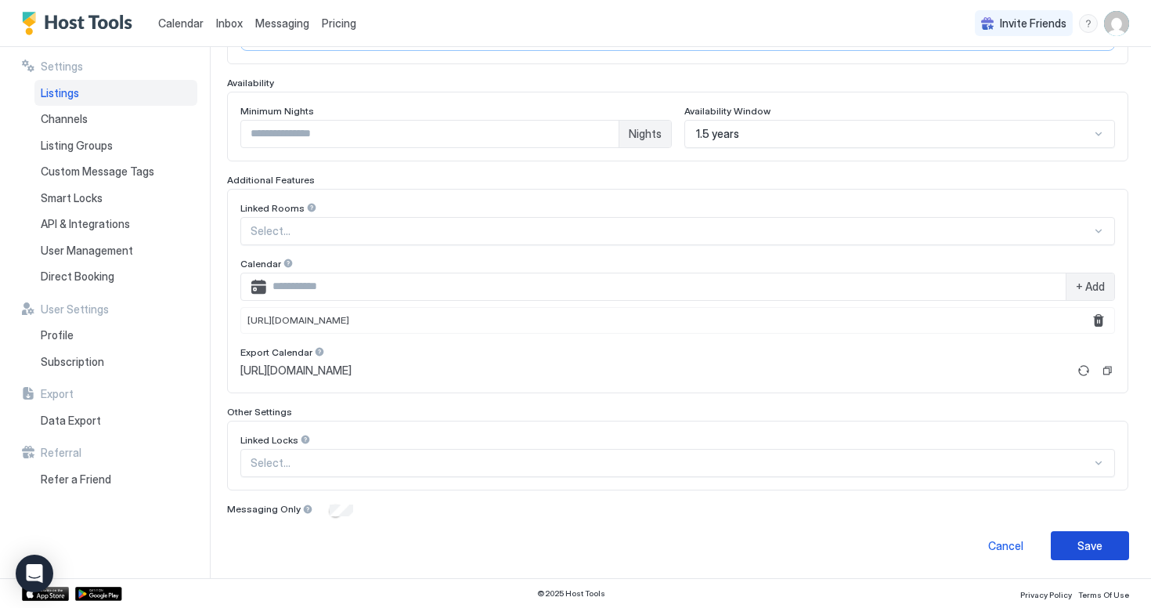
type input "***"
click at [1077, 534] on button "Save" at bounding box center [1090, 545] width 78 height 29
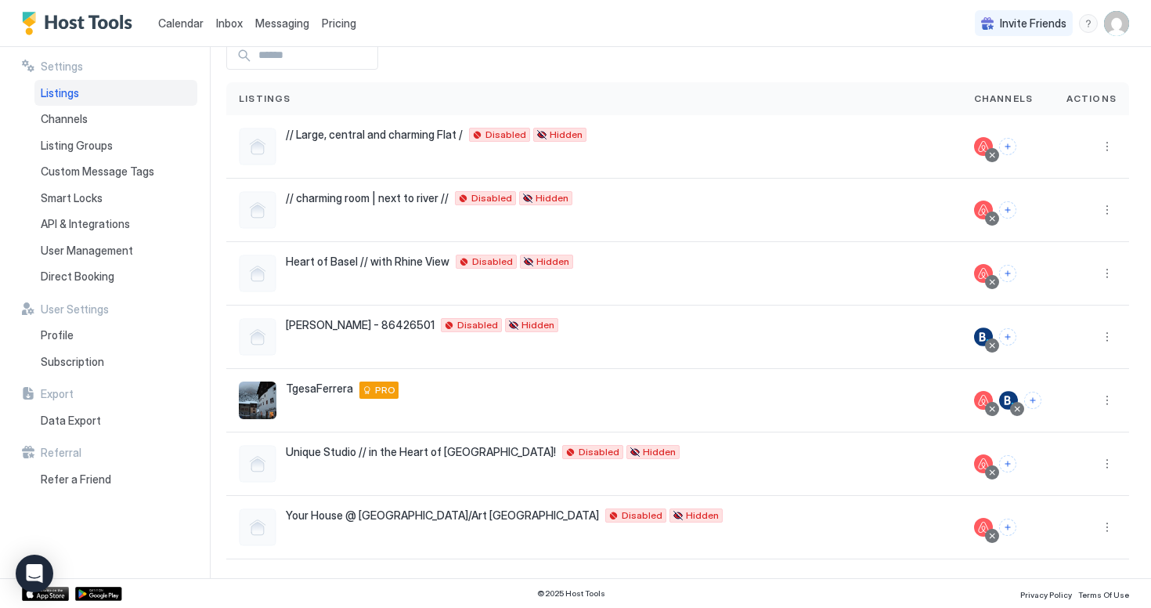
scroll to position [80, 0]
click at [1111, 405] on button "More options" at bounding box center [1107, 400] width 19 height 19
click at [1059, 450] on span "Pricing" at bounding box center [1052, 448] width 31 height 12
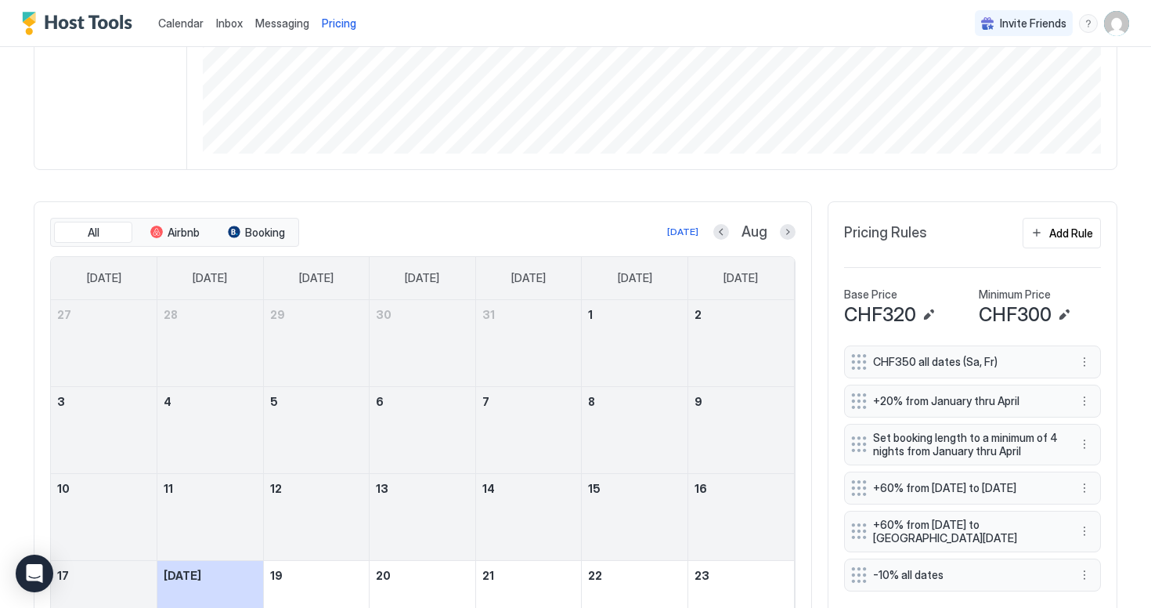
scroll to position [419, 0]
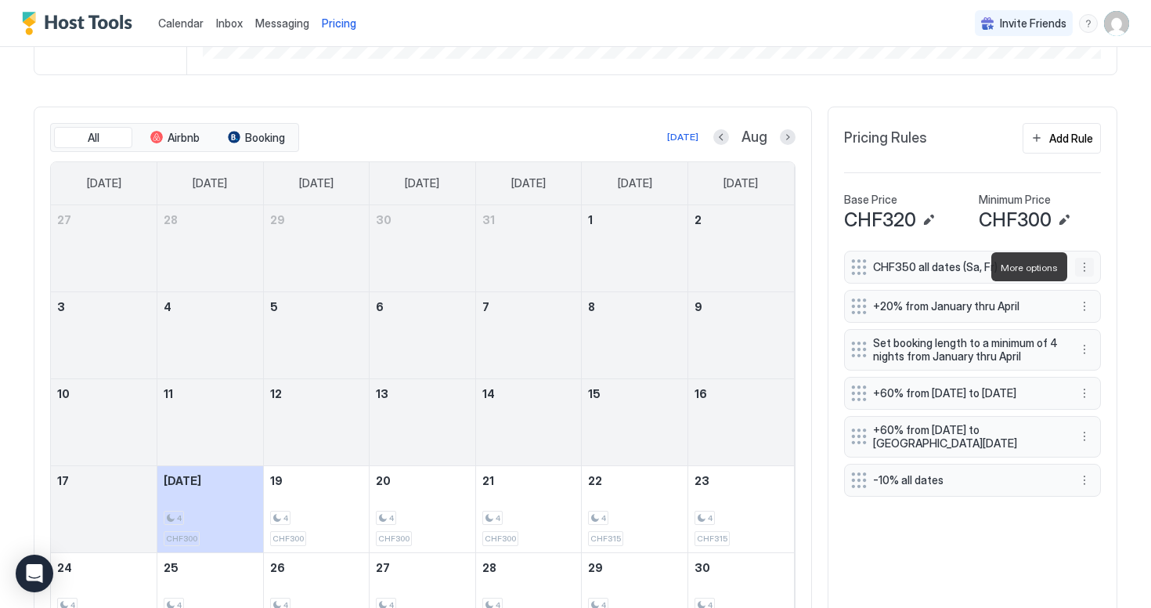
click at [1090, 270] on button "More options" at bounding box center [1084, 267] width 19 height 19
click at [1116, 286] on div "Edit" at bounding box center [1105, 288] width 59 height 25
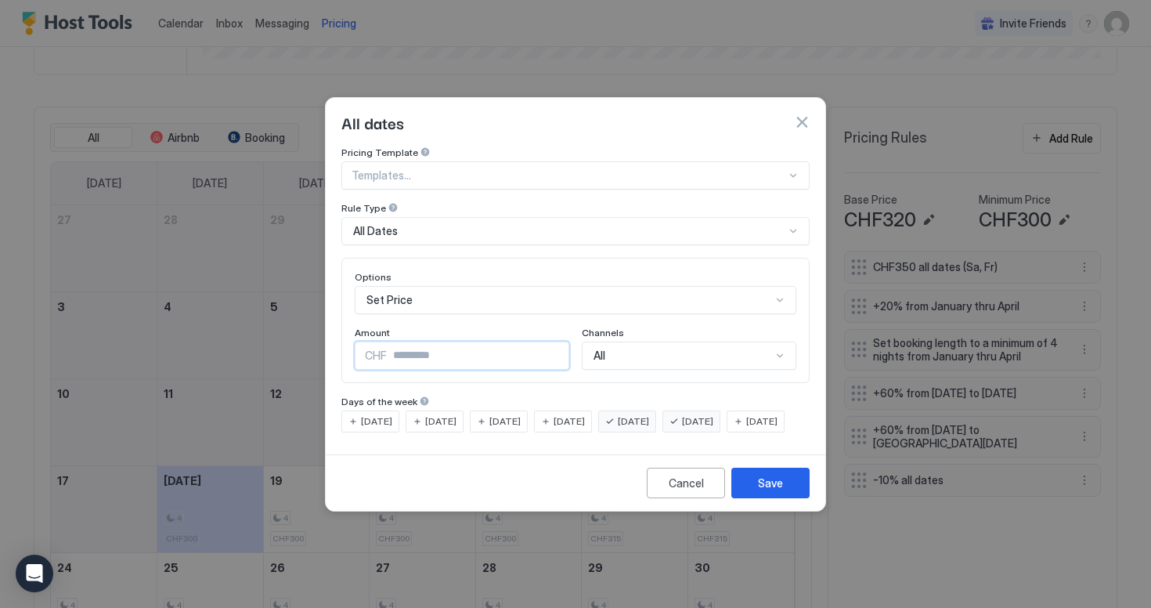
click at [482, 344] on input "***" at bounding box center [478, 355] width 182 height 27
type input "***"
click at [781, 491] on div "Save" at bounding box center [770, 483] width 25 height 16
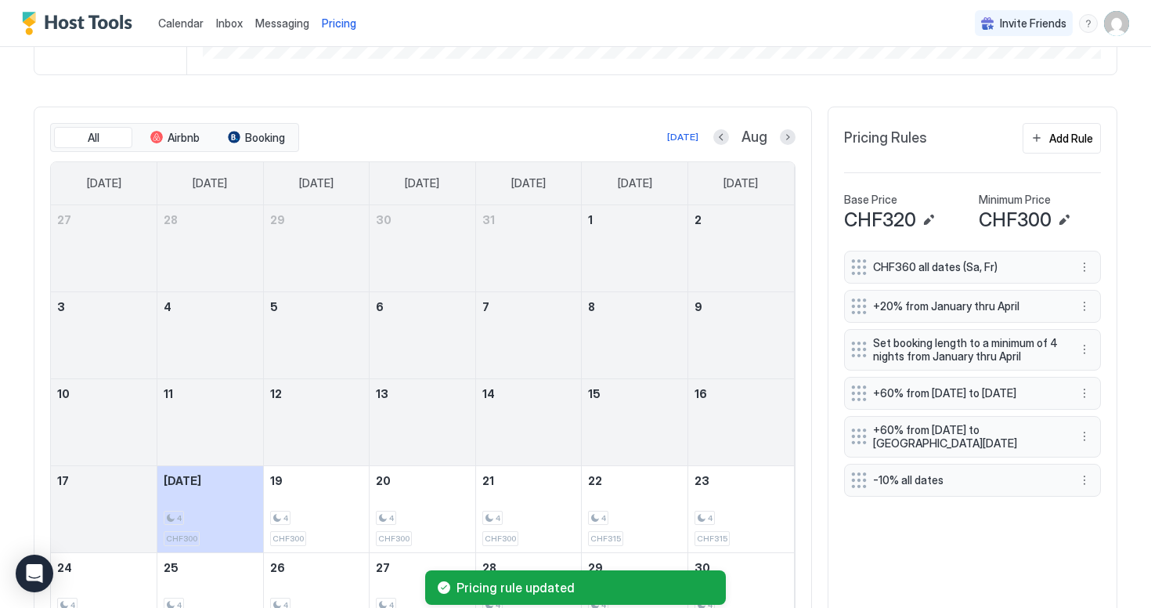
click at [897, 569] on div "Pricing rule updated" at bounding box center [575, 587] width 1151 height 41
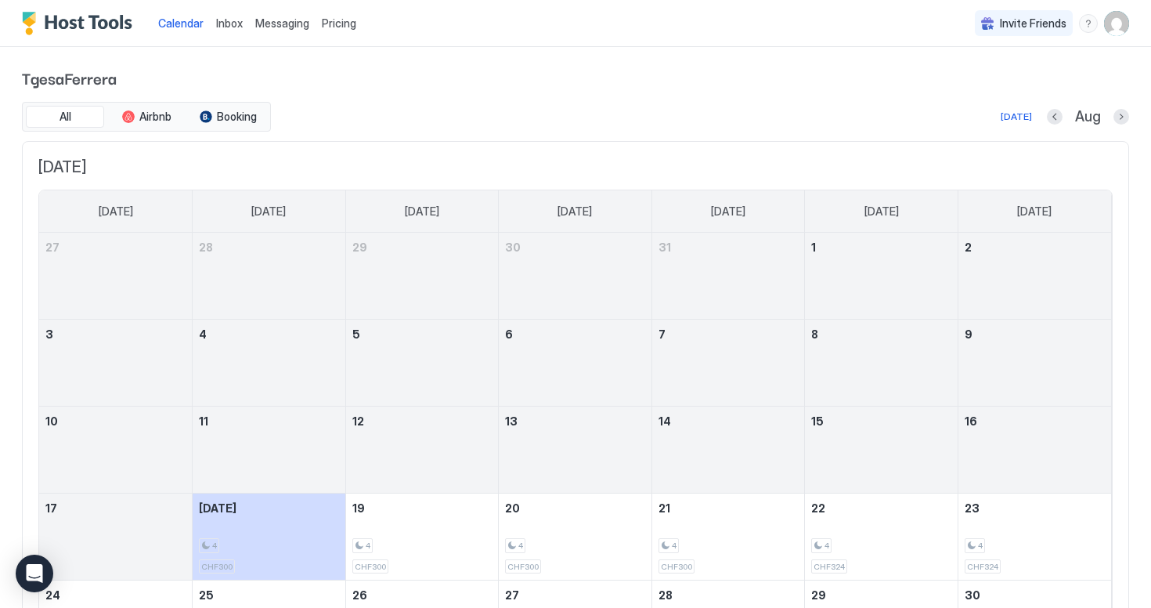
click at [311, 22] on div "Messaging" at bounding box center [282, 23] width 67 height 29
click at [334, 22] on span "Pricing" at bounding box center [339, 23] width 34 height 14
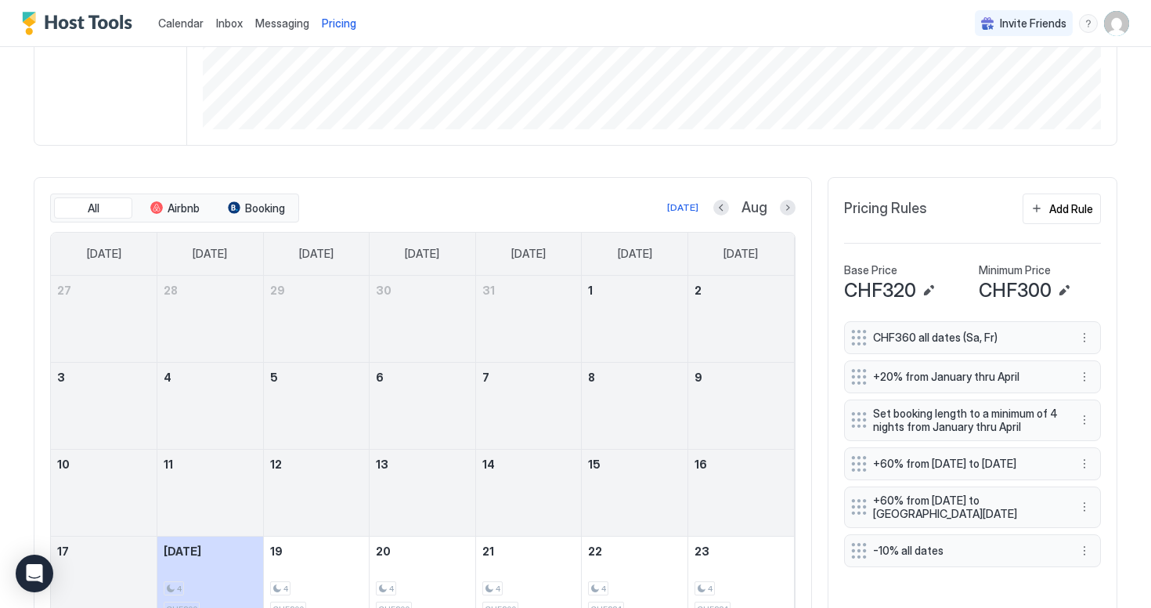
scroll to position [388, 0]
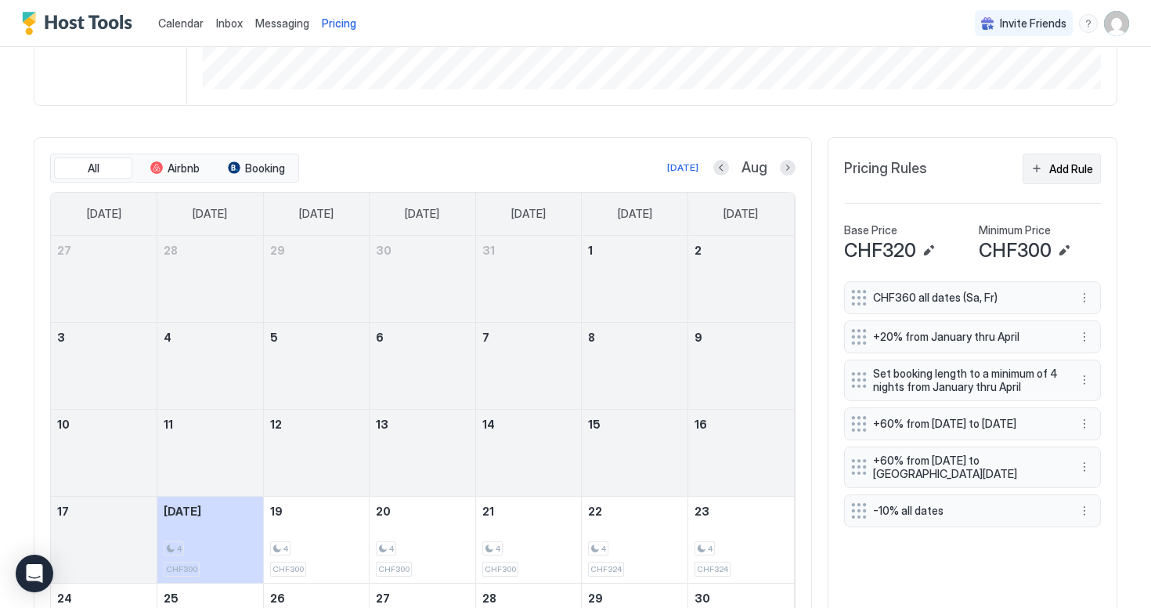
click at [1071, 177] on button "Add Rule" at bounding box center [1062, 169] width 78 height 31
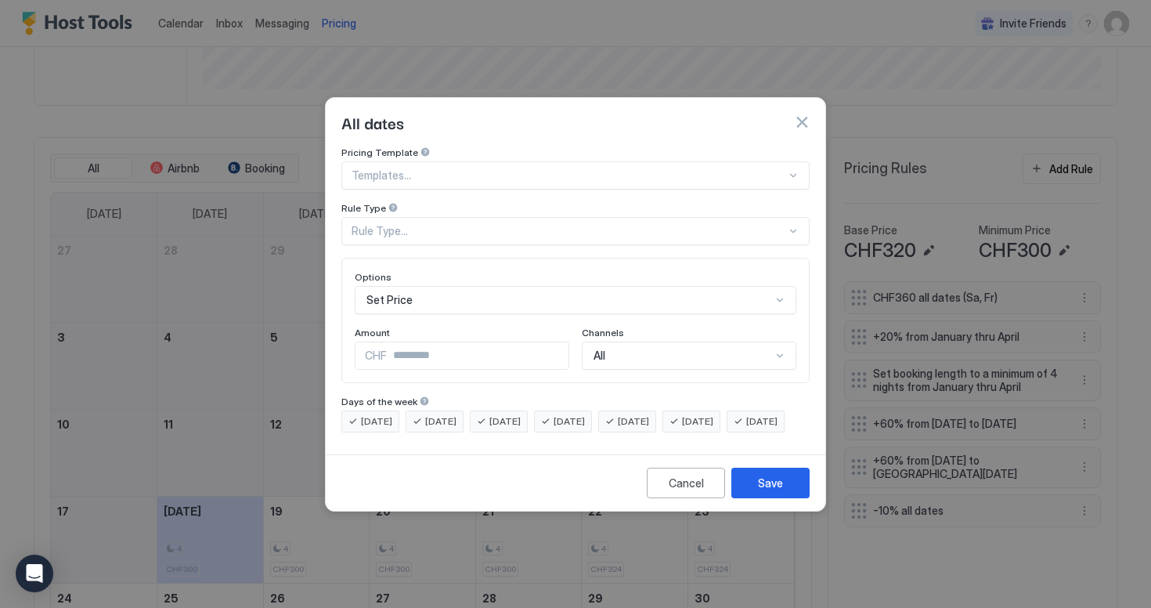
click at [481, 168] on div at bounding box center [569, 175] width 435 height 14
click at [490, 168] on div at bounding box center [569, 175] width 435 height 14
click at [445, 286] on div "Set Price" at bounding box center [576, 300] width 442 height 28
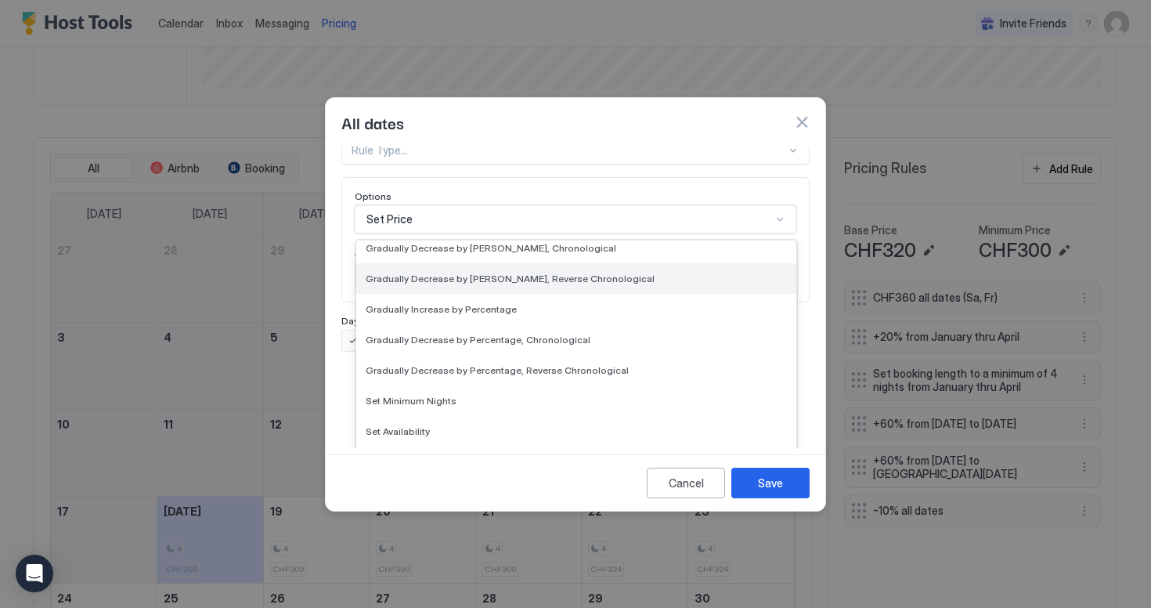
scroll to position [255, 0]
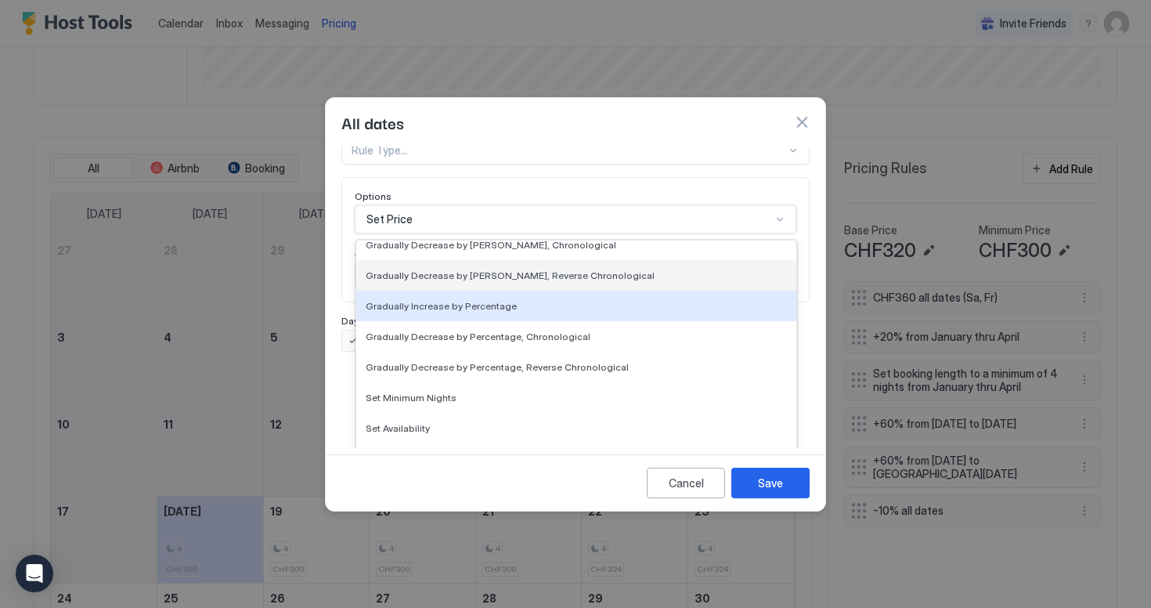
click at [454, 300] on span "Gradually Increase by Percentage" at bounding box center [441, 306] width 151 height 12
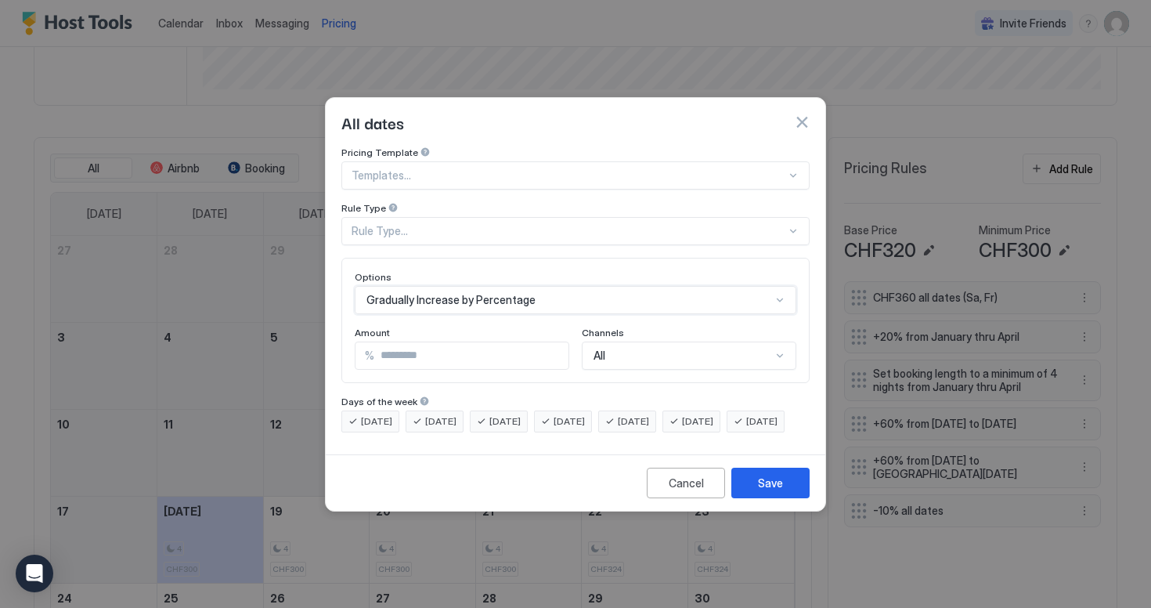
click at [420, 157] on div at bounding box center [425, 151] width 11 height 11
click at [399, 224] on div "Rule Type..." at bounding box center [569, 231] width 435 height 14
click at [449, 177] on div "Pricing Template Templates... Rule Type Rule Type..." at bounding box center [575, 195] width 468 height 99
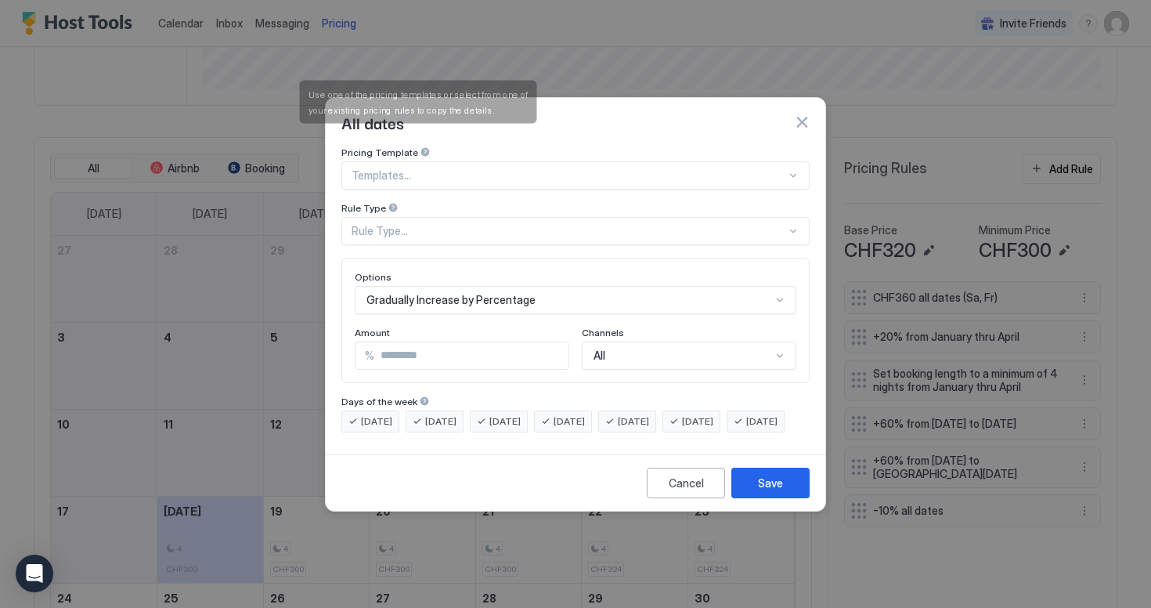
click at [420, 146] on div at bounding box center [425, 151] width 11 height 11
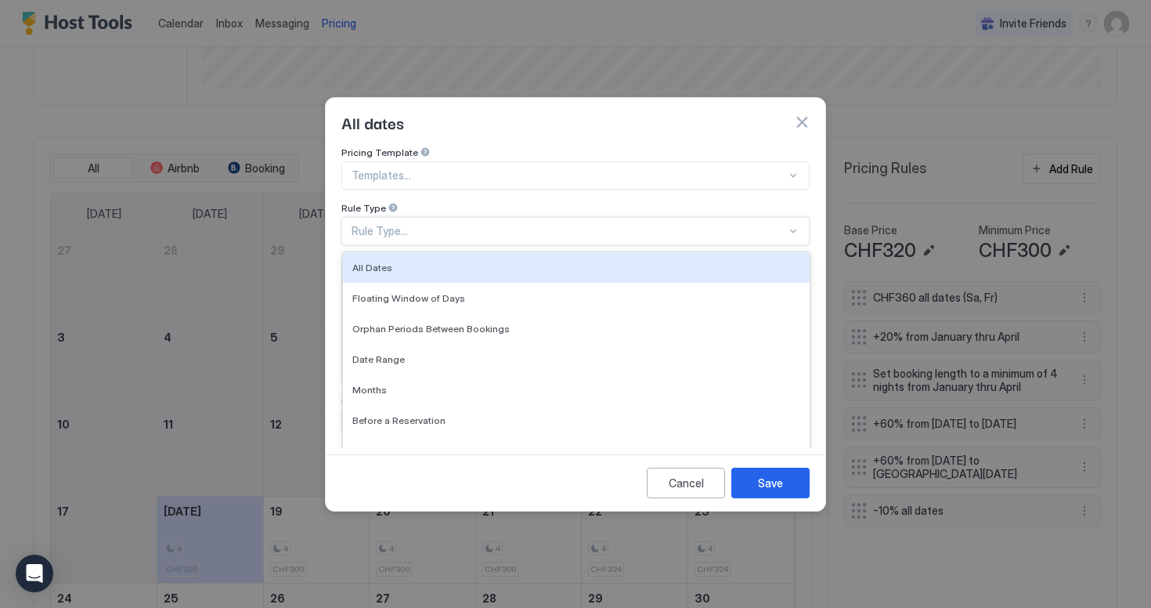
click at [439, 224] on div "Rule Type..." at bounding box center [569, 231] width 435 height 14
click at [447, 161] on div "Rule Type" at bounding box center [575, 153] width 468 height 15
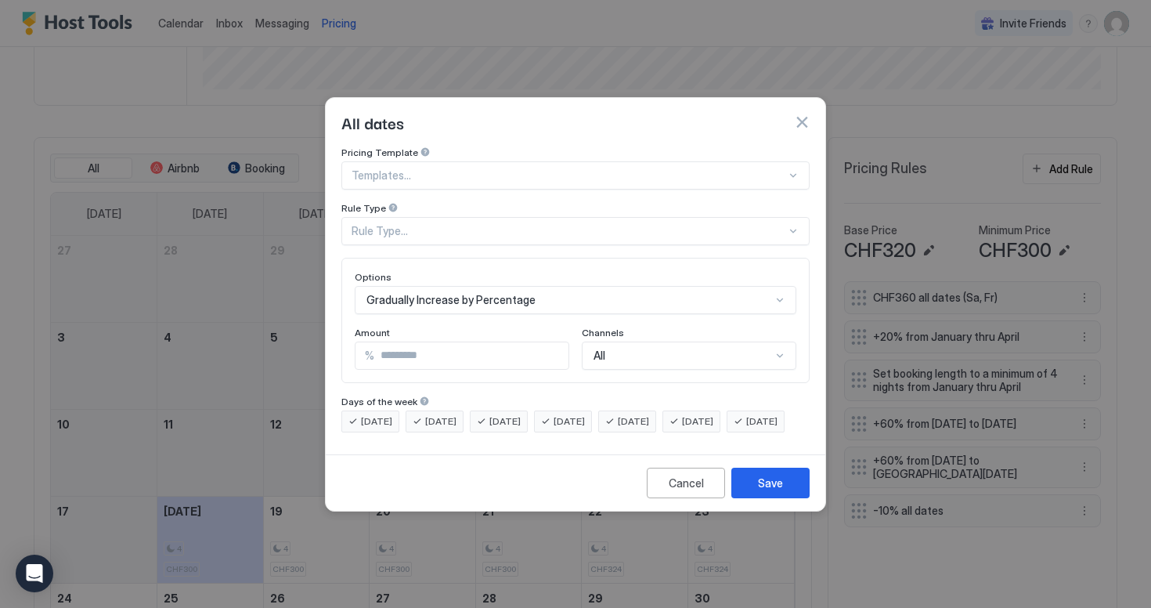
scroll to position [81, 0]
click at [463, 288] on div "Gradually Increase by Percentage" at bounding box center [576, 300] width 442 height 28
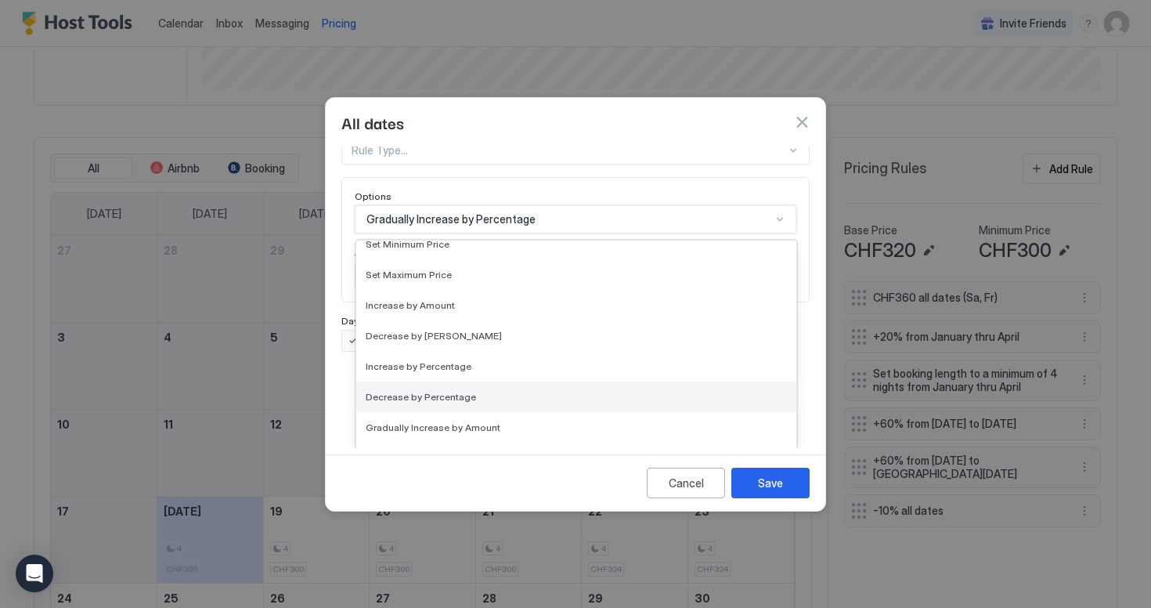
scroll to position [43, 0]
click at [467, 390] on span "Decrease by Percentage" at bounding box center [421, 396] width 110 height 12
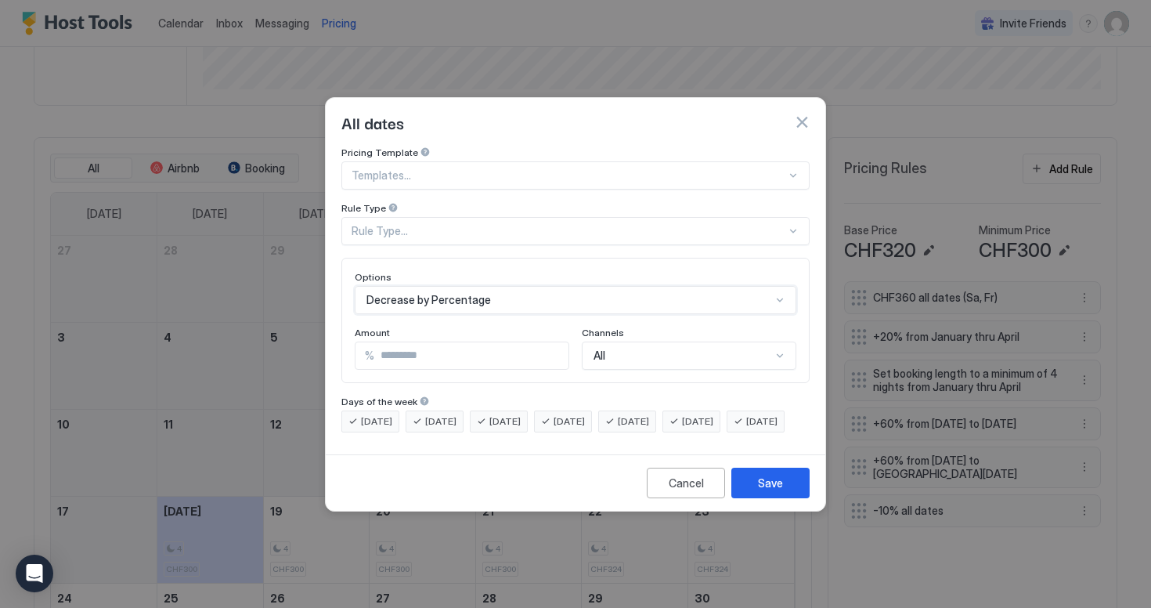
click at [460, 291] on div "option Decrease by Percentage, selected. Decrease by Percentage" at bounding box center [576, 300] width 442 height 28
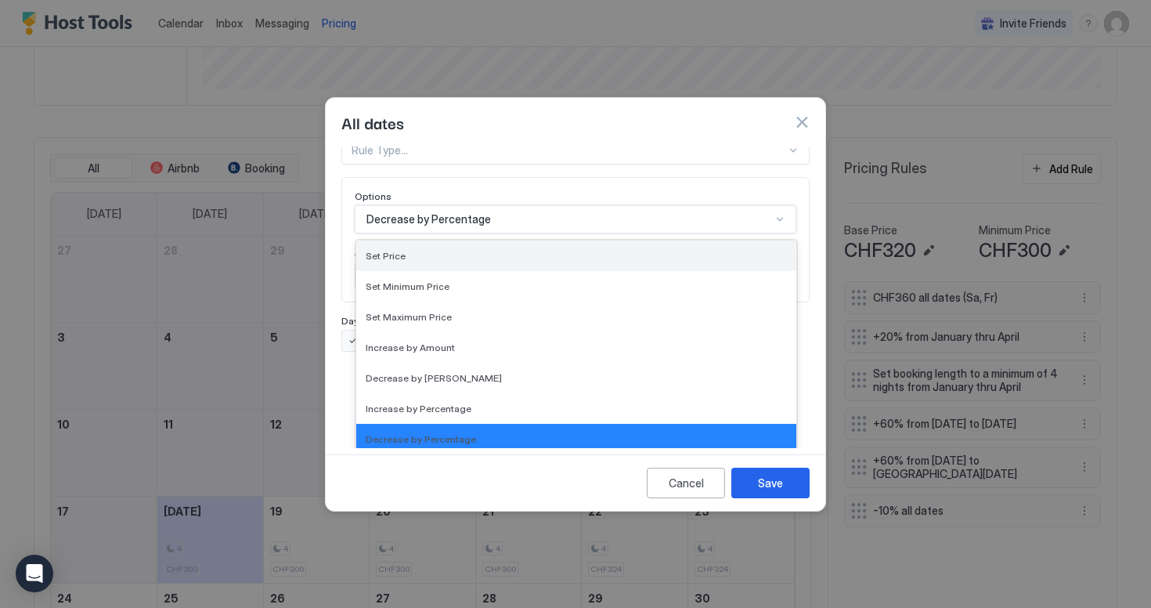
click at [468, 240] on div "Set Price" at bounding box center [576, 255] width 440 height 31
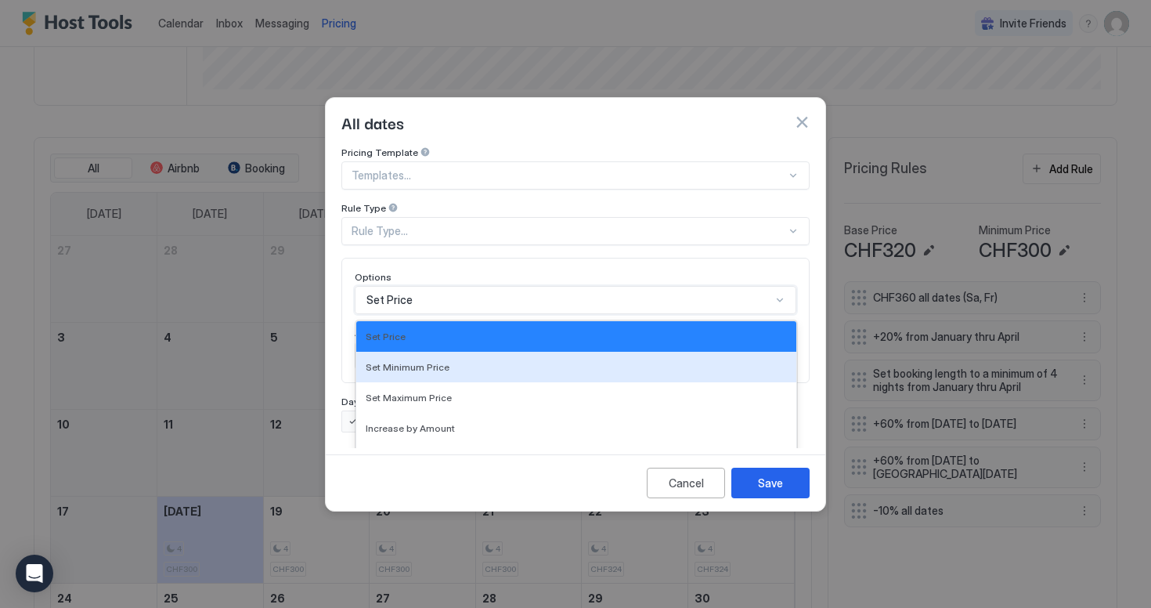
click at [462, 286] on div "option Set Price, selected. Set Minimum Price, 2 of 17. 17 results available. U…" at bounding box center [576, 300] width 442 height 28
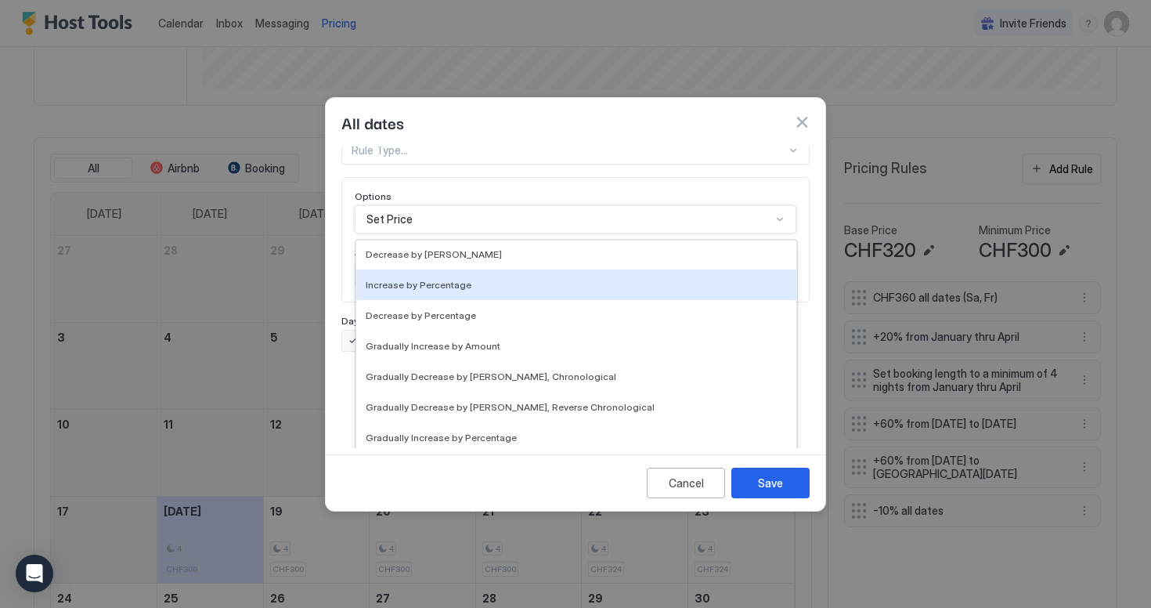
scroll to position [125, 0]
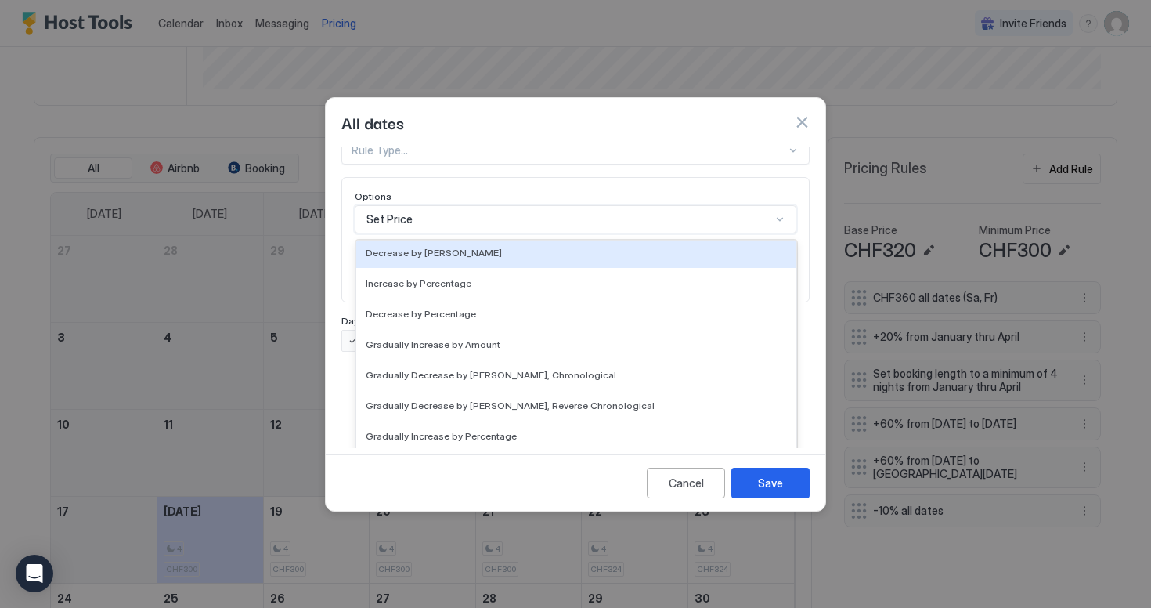
click at [468, 177] on div "Pricing Template Templates... Rule Type Rule Type... Options option Set Price, …" at bounding box center [575, 209] width 468 height 286
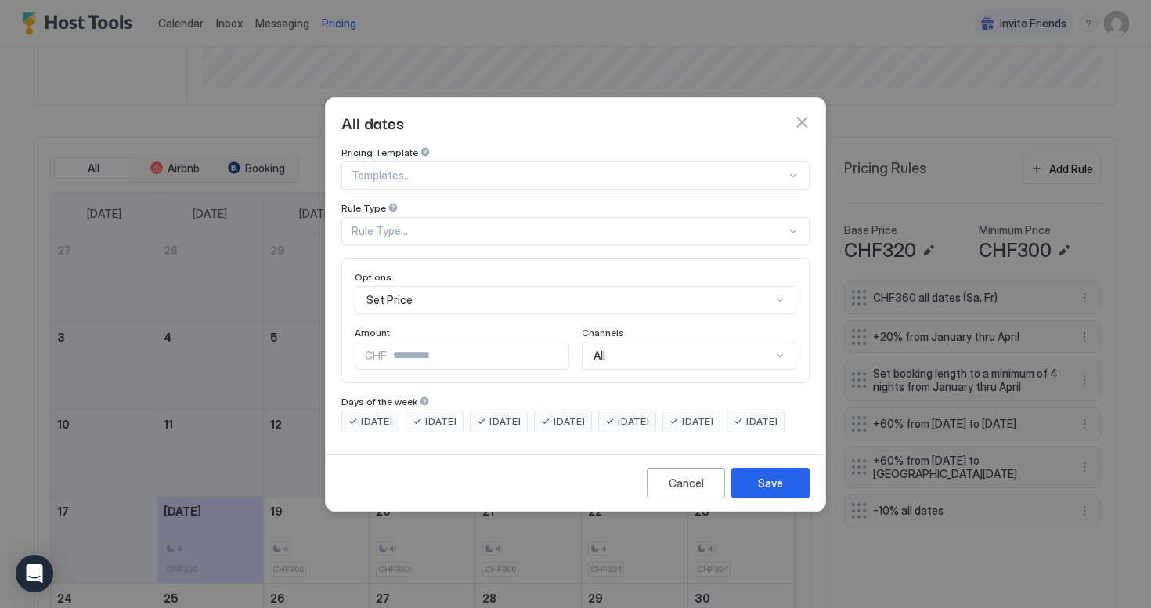
click at [449, 286] on div "Set Price" at bounding box center [576, 300] width 442 height 28
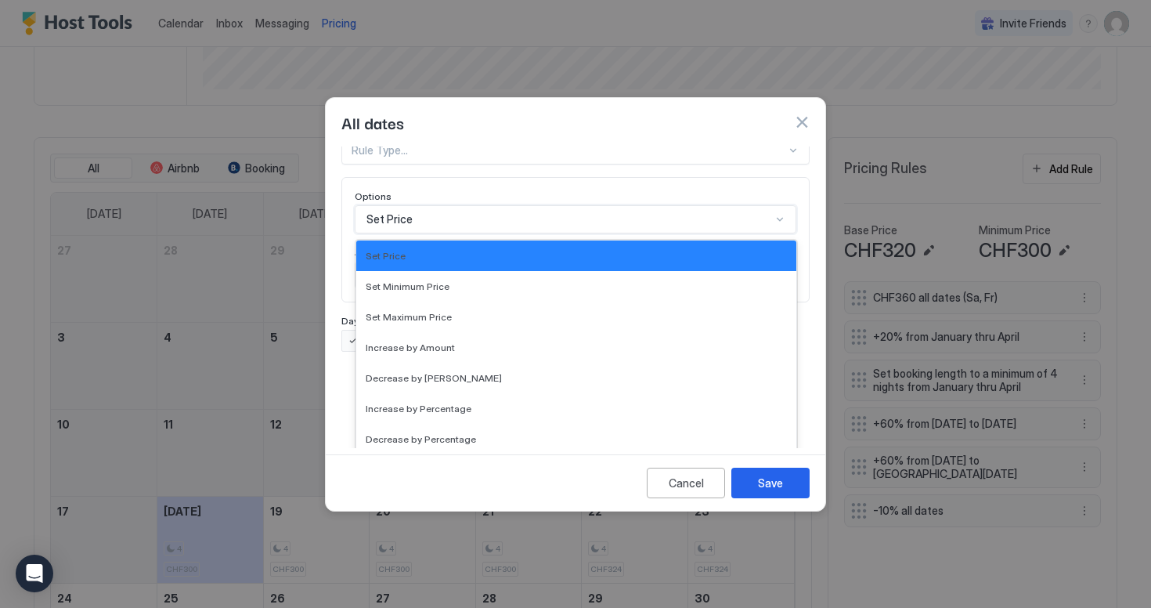
click at [452, 185] on div "Pricing Template Templates... Rule Type Rule Type... Options Set Price selected…" at bounding box center [575, 209] width 468 height 286
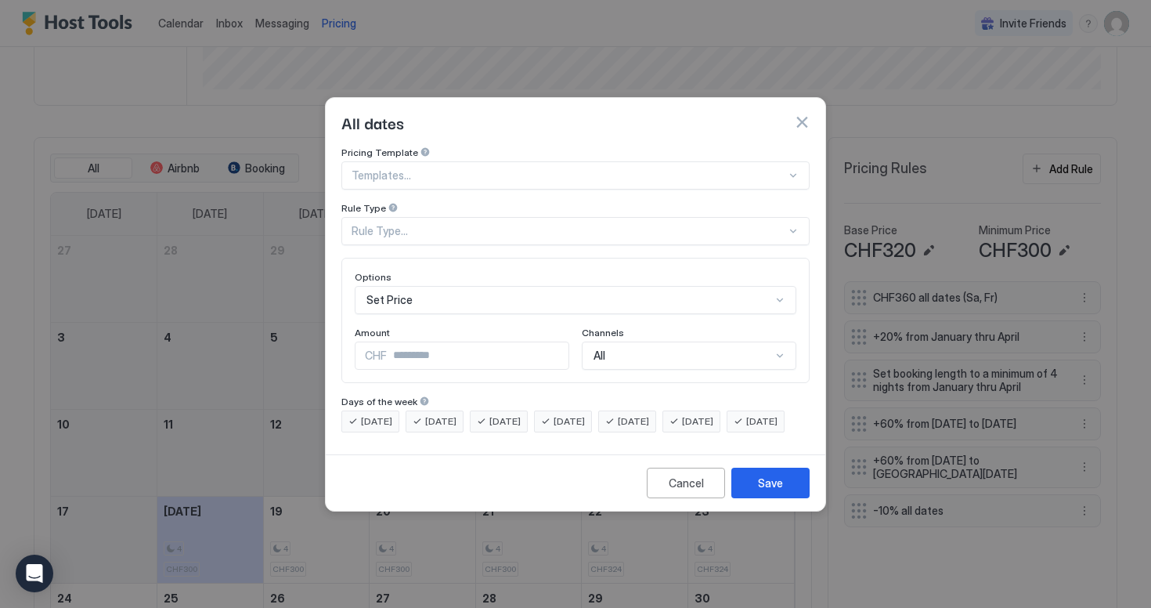
click at [443, 224] on div "Rule Type..." at bounding box center [569, 231] width 435 height 14
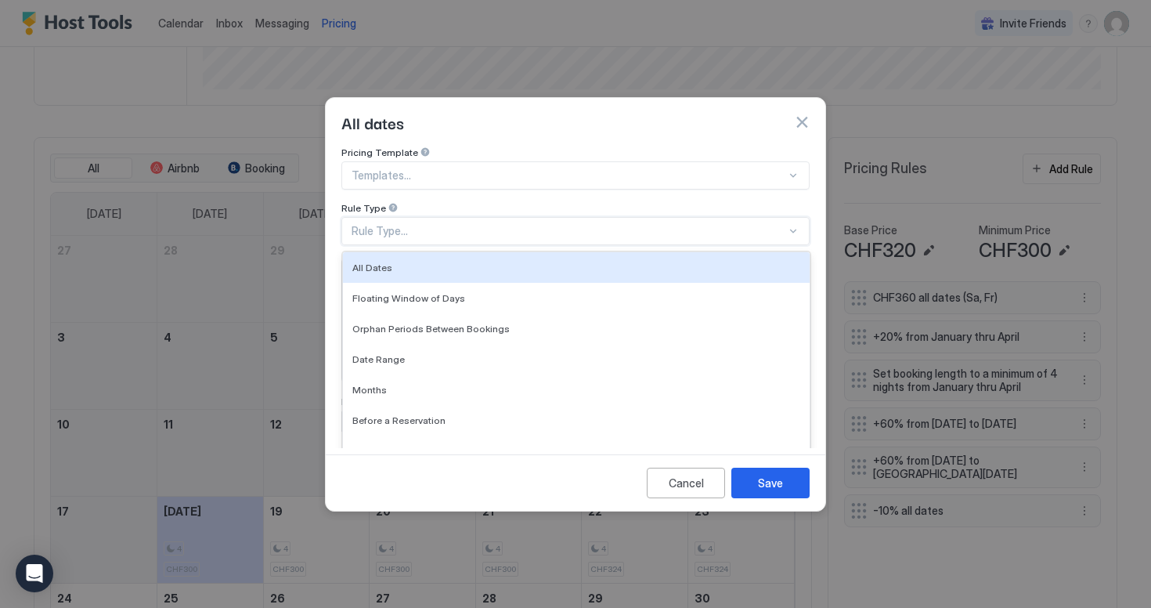
click at [457, 161] on div "Templates..." at bounding box center [575, 175] width 468 height 28
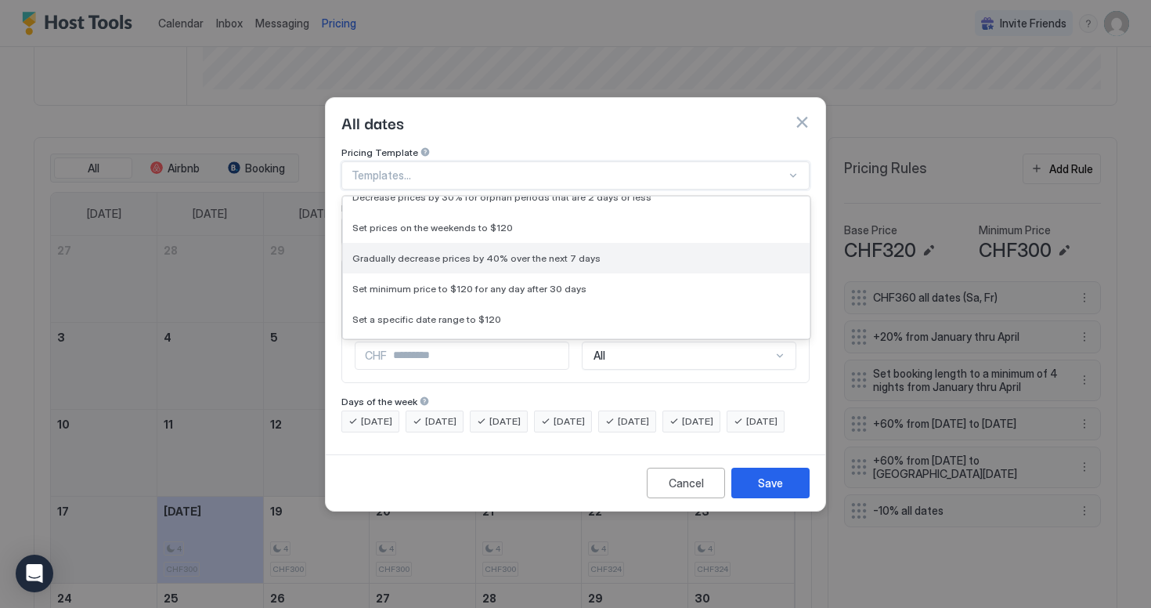
scroll to position [33, 0]
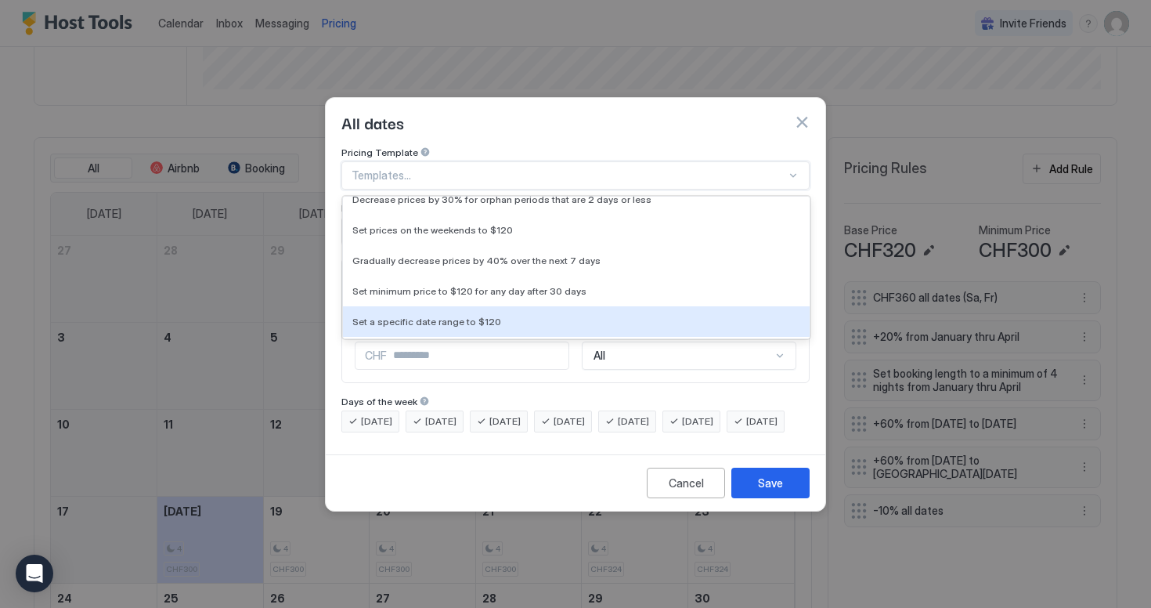
click at [512, 367] on div "Options Set Price Amount CHF * Channels All" at bounding box center [575, 320] width 468 height 125
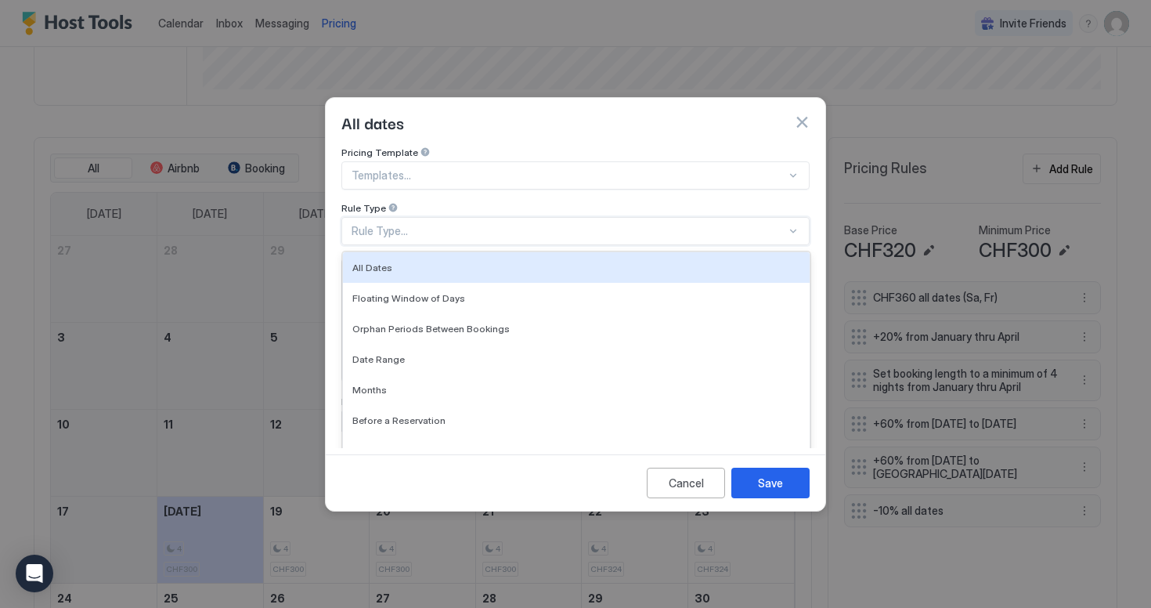
click at [504, 224] on div "Rule Type..." at bounding box center [569, 231] width 435 height 14
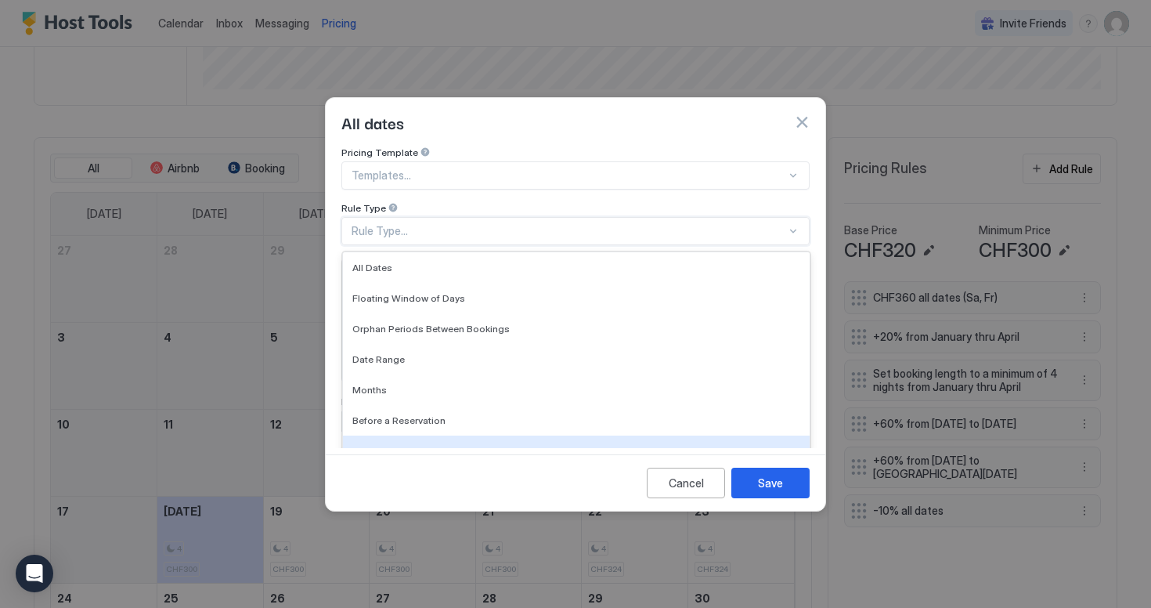
click at [482, 465] on div "All dates Pricing Template Templates... Rule Type After a Reservation, 7 of 7. …" at bounding box center [575, 304] width 501 height 414
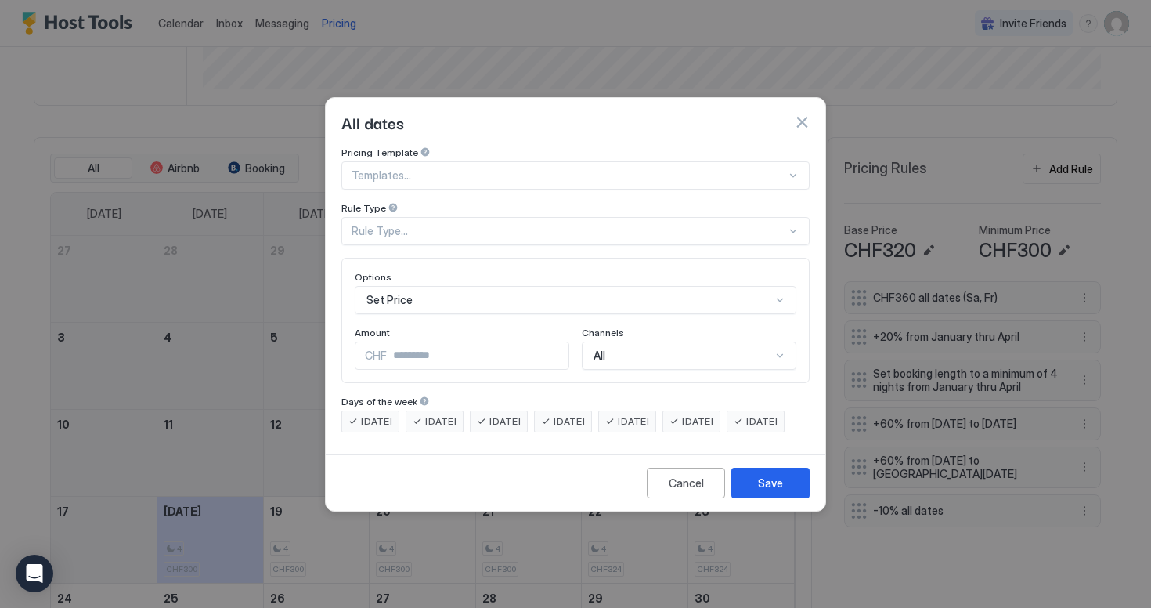
click at [794, 114] on button "button" at bounding box center [802, 122] width 16 height 16
